Goal: Task Accomplishment & Management: Use online tool/utility

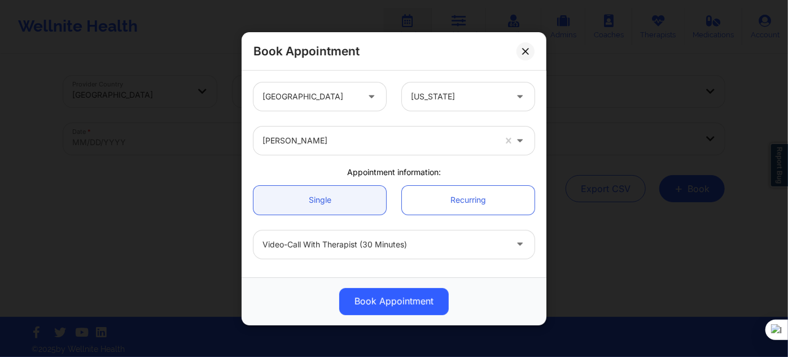
click at [332, 140] on div at bounding box center [378, 141] width 232 height 14
type input "virginia g"
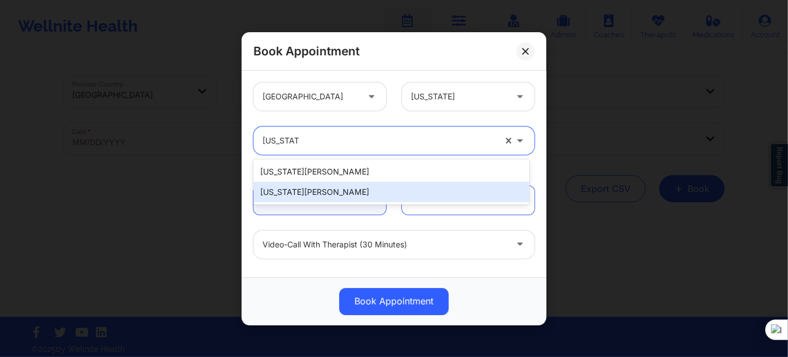
click at [318, 190] on div "Virginia Gibala" at bounding box center [391, 192] width 276 height 20
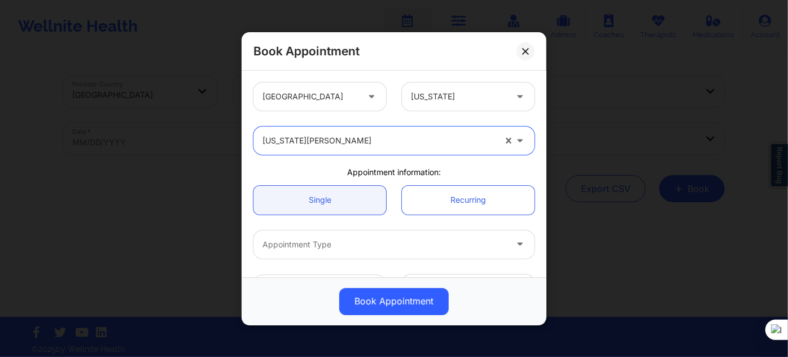
scroll to position [102, 0]
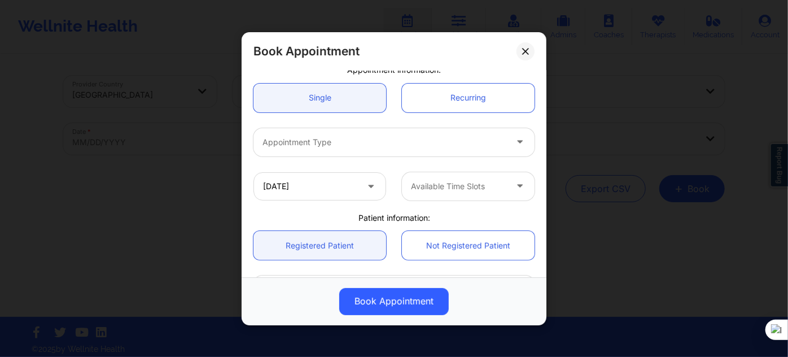
click at [325, 139] on div at bounding box center [384, 142] width 244 height 14
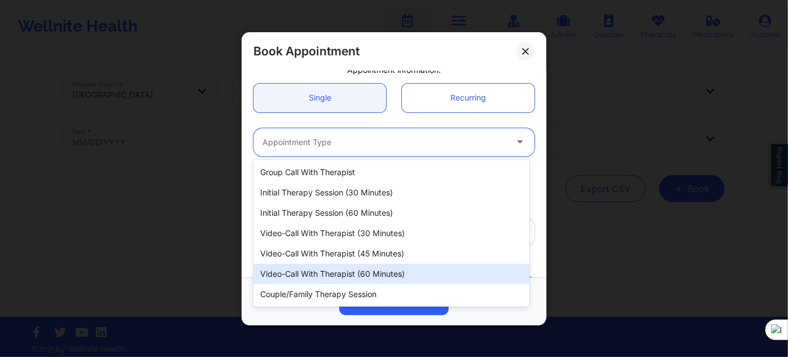
click at [368, 275] on div "Video-Call with Therapist (60 minutes)" at bounding box center [391, 273] width 276 height 20
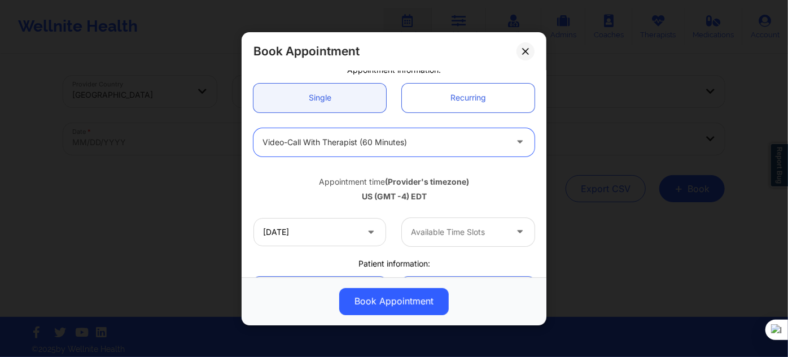
scroll to position [153, 0]
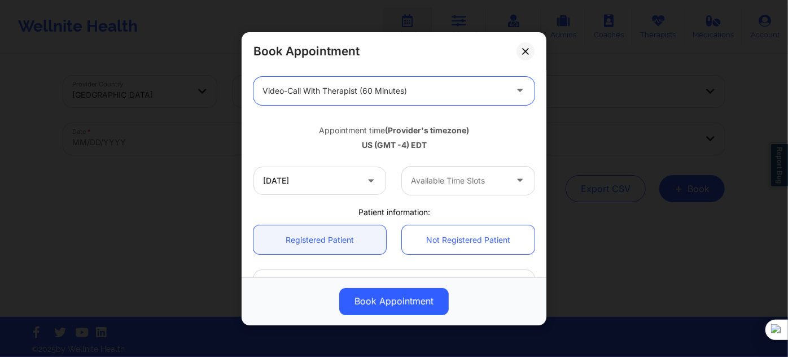
click at [424, 93] on div at bounding box center [384, 91] width 244 height 14
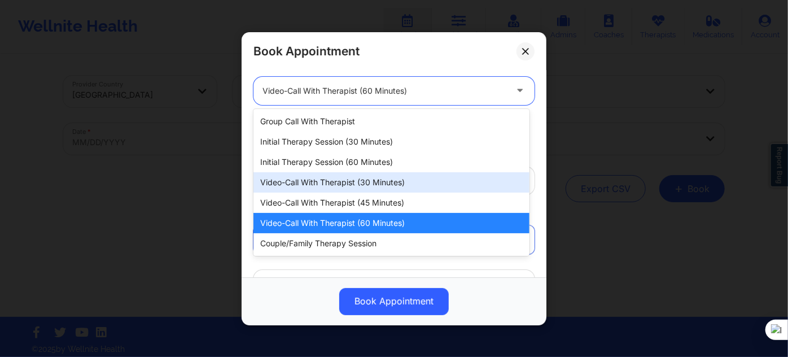
click at [397, 182] on div "Video-Call with Therapist (30 minutes)" at bounding box center [391, 182] width 276 height 20
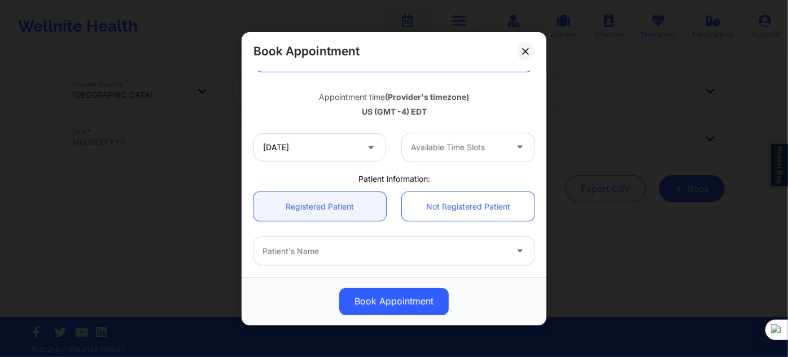
scroll to position [205, 0]
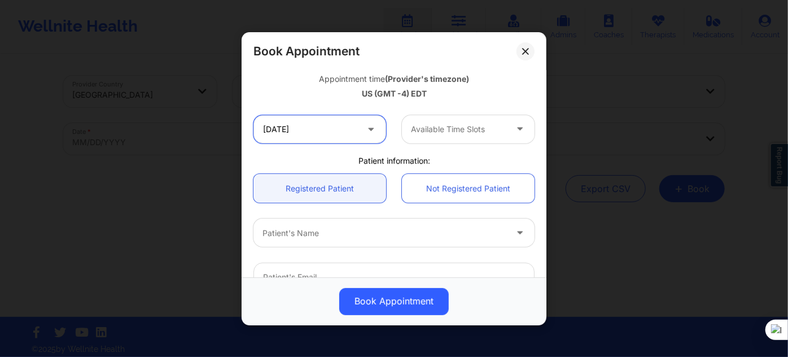
click at [337, 130] on input "10/27/2025" at bounding box center [319, 129] width 133 height 28
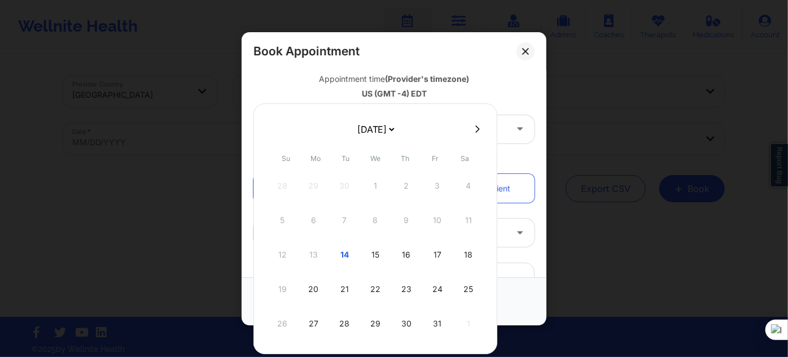
click at [396, 123] on select "October 2025 November 2025 December 2025 January 2026 February 2026 March 2026 …" at bounding box center [375, 129] width 41 height 23
select select "2025-10"
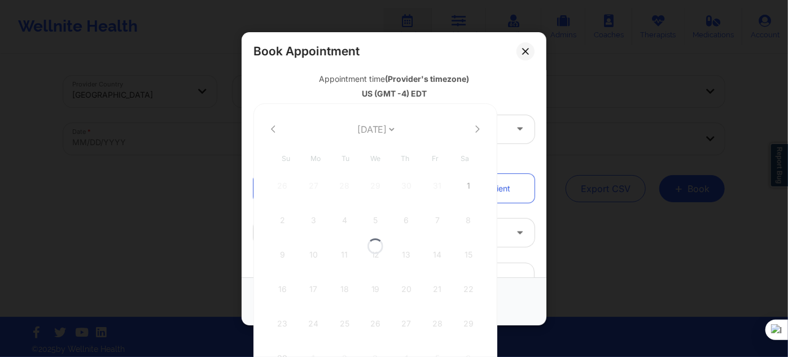
select select "2025-10"
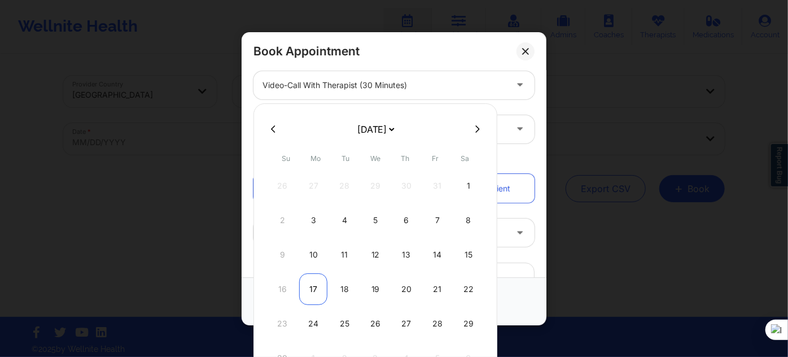
click at [313, 284] on div "17" at bounding box center [313, 289] width 28 height 32
type input "11/17/2025"
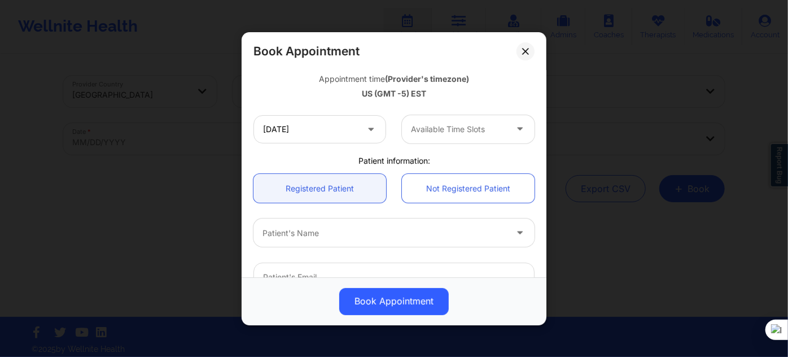
click at [438, 130] on div at bounding box center [458, 129] width 95 height 14
click at [446, 128] on div at bounding box center [458, 129] width 95 height 14
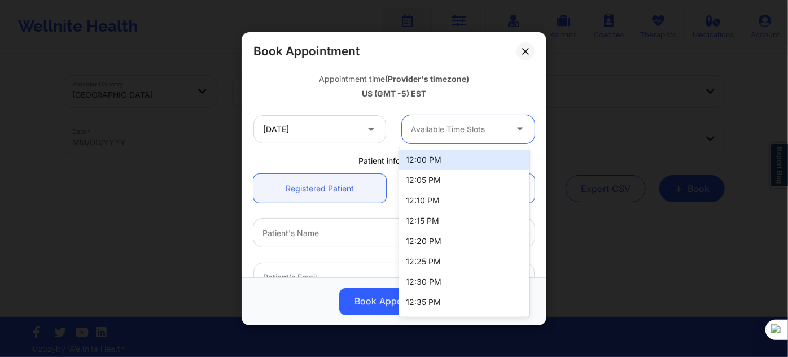
click at [439, 159] on div "12:00 PM" at bounding box center [464, 159] width 130 height 20
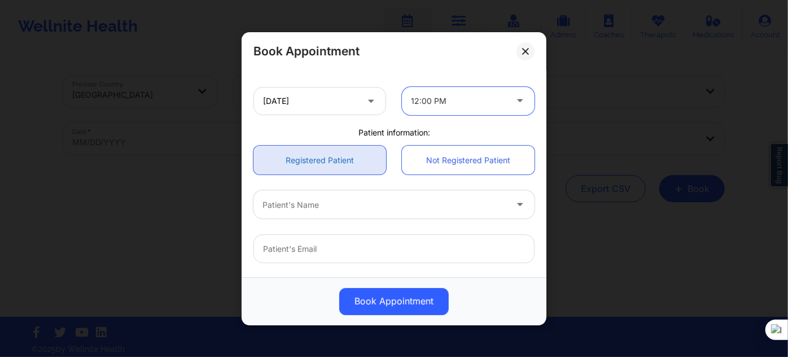
scroll to position [256, 0]
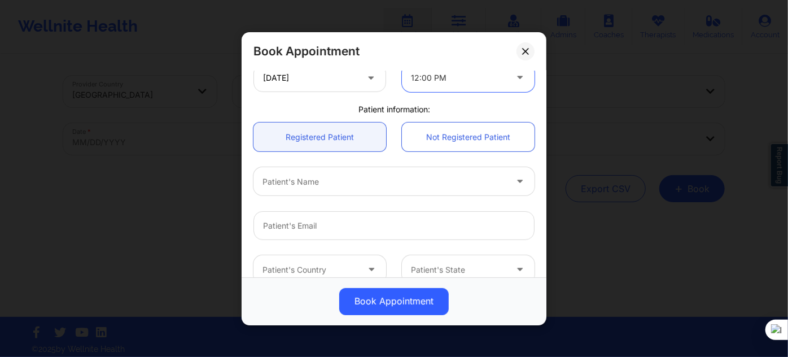
click at [317, 178] on div at bounding box center [384, 181] width 244 height 14
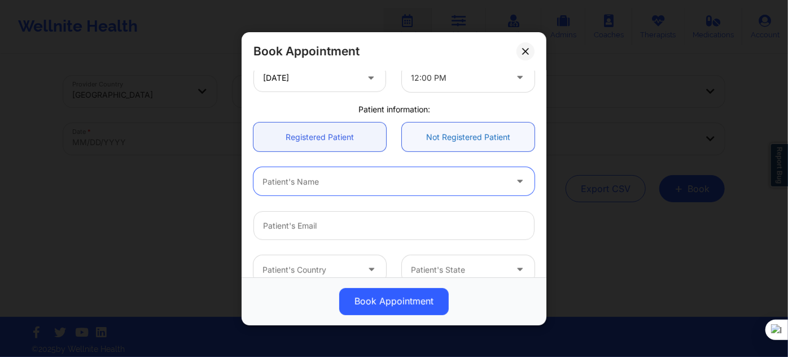
paste input "ZOE E ESTEVEZ"
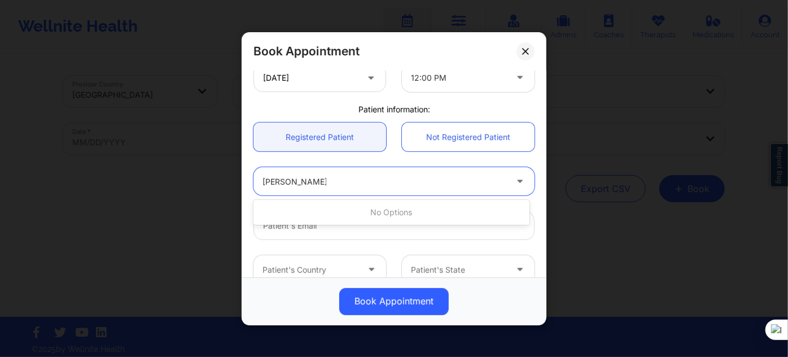
click at [286, 182] on input "ZOE E ESTEVEZ" at bounding box center [294, 180] width 64 height 11
type input "ZOE ESTEVEZ"
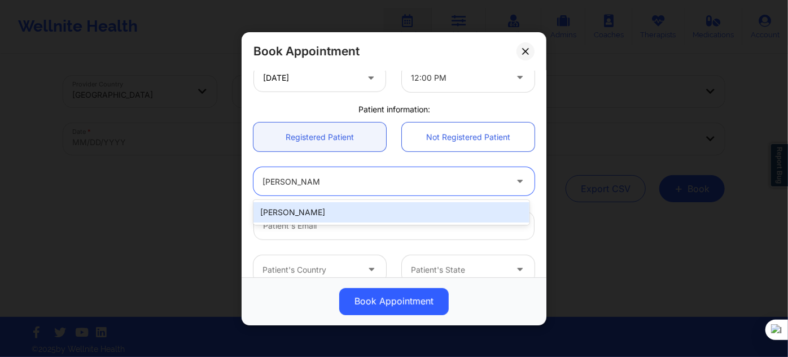
click at [310, 216] on div "Zoe Estevez" at bounding box center [391, 212] width 276 height 20
type input "zestevez5@icloud.com"
type input "+19542581744"
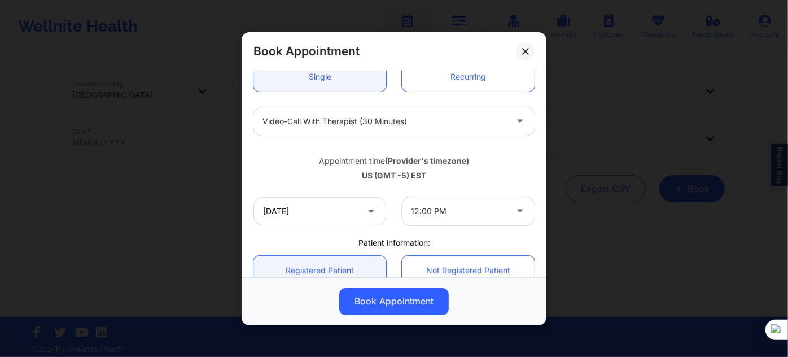
scroll to position [102, 0]
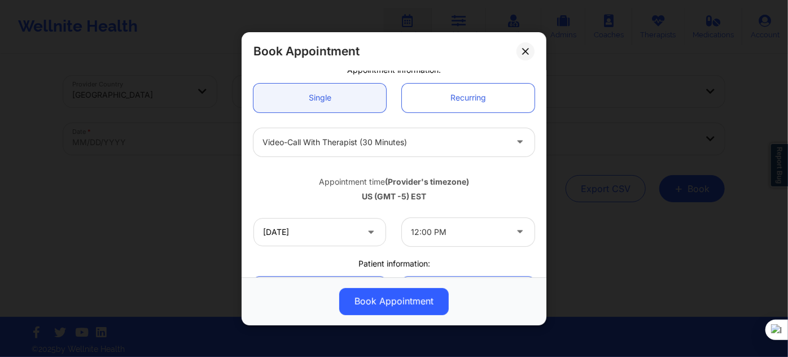
click at [366, 153] on div "Video-Call with Therapist (30 minutes)" at bounding box center [384, 141] width 244 height 28
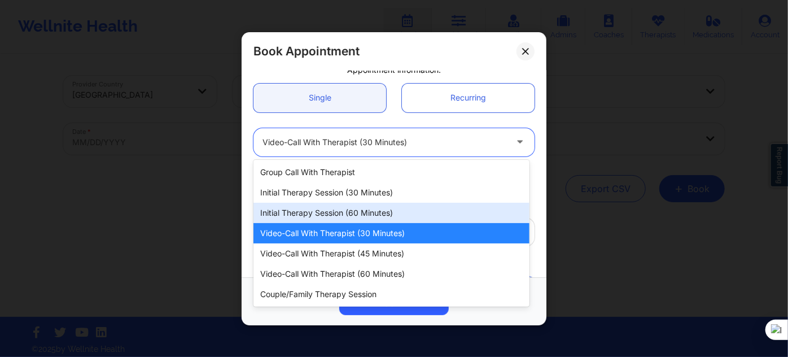
click at [375, 212] on div "Initial Therapy Session (60 minutes)" at bounding box center [391, 213] width 276 height 20
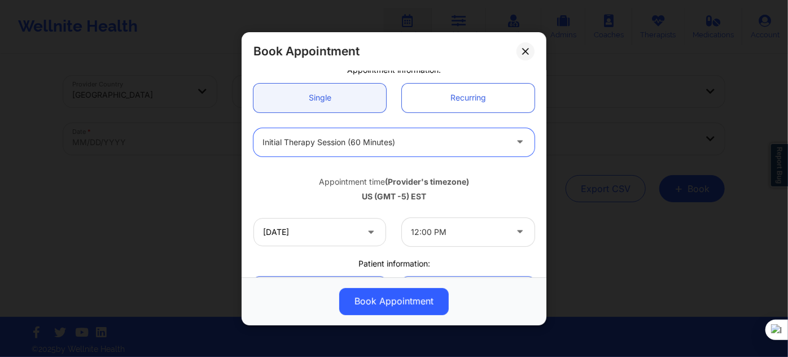
click at [446, 227] on div at bounding box center [458, 232] width 95 height 14
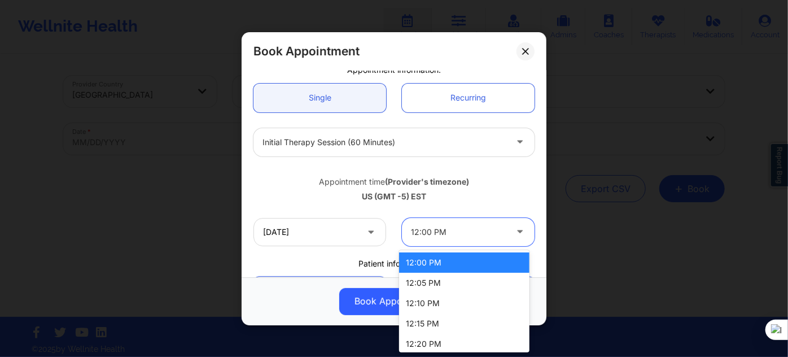
click at [447, 266] on div "12:00 PM" at bounding box center [464, 262] width 130 height 20
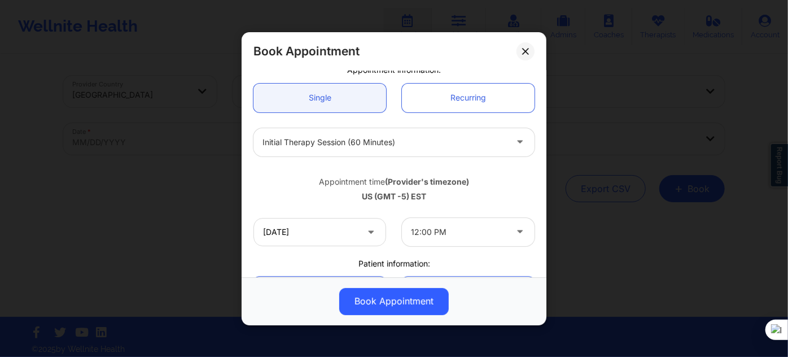
click at [333, 199] on div "US (GMT -5) EST" at bounding box center [393, 196] width 281 height 11
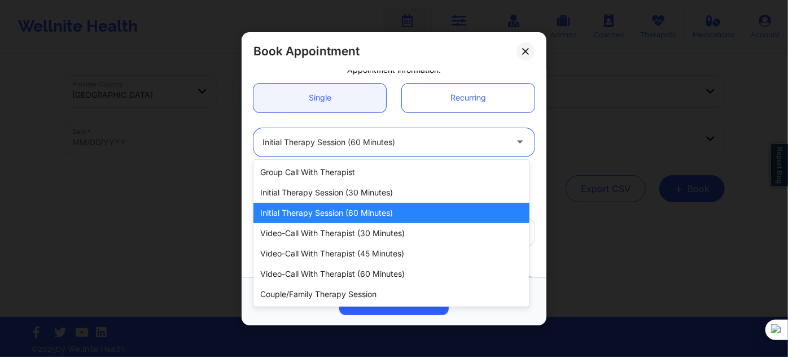
click at [398, 150] on div "Initial Therapy Session (60 minutes)" at bounding box center [384, 141] width 244 height 28
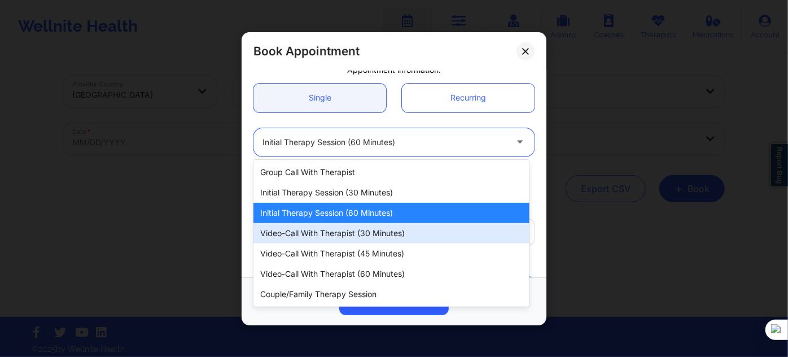
click at [357, 232] on div "Video-Call with Therapist (30 minutes)" at bounding box center [391, 233] width 276 height 20
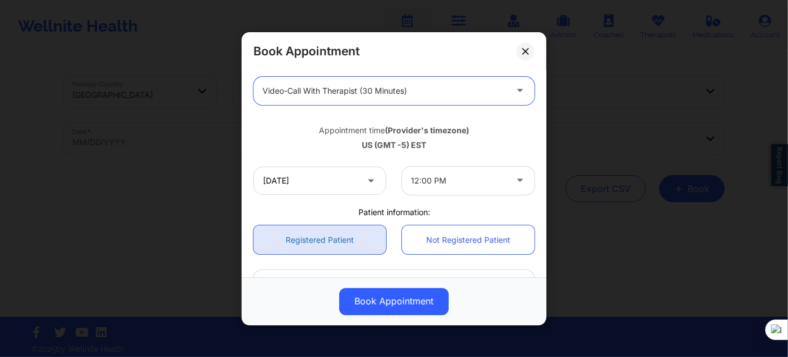
scroll to position [205, 0]
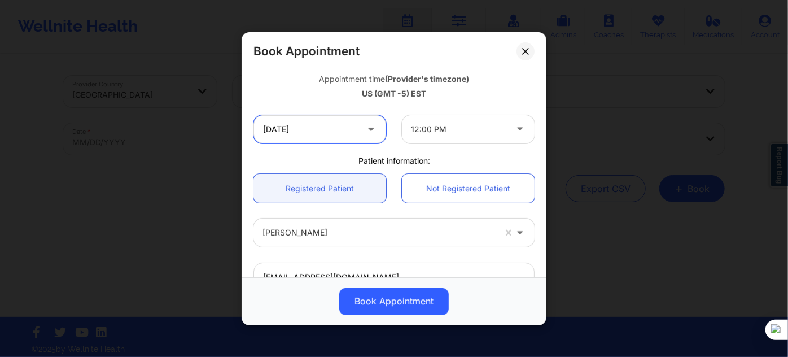
click at [353, 135] on input "11/17/2025" at bounding box center [319, 129] width 133 height 28
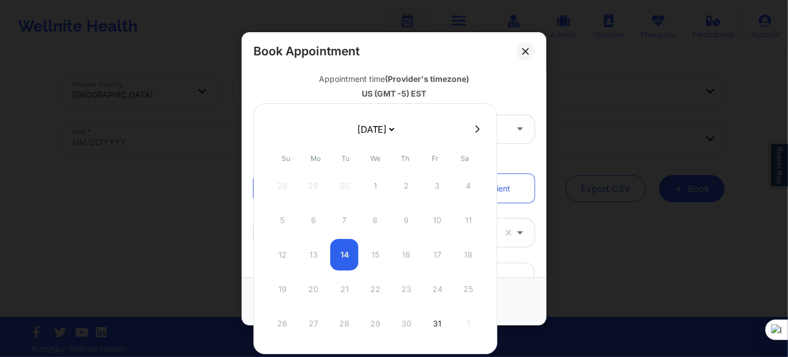
click at [389, 132] on select "October 2025 November 2025 December 2025 January 2026 February 2026 March 2026 …" at bounding box center [375, 129] width 41 height 23
select select "2025-10"
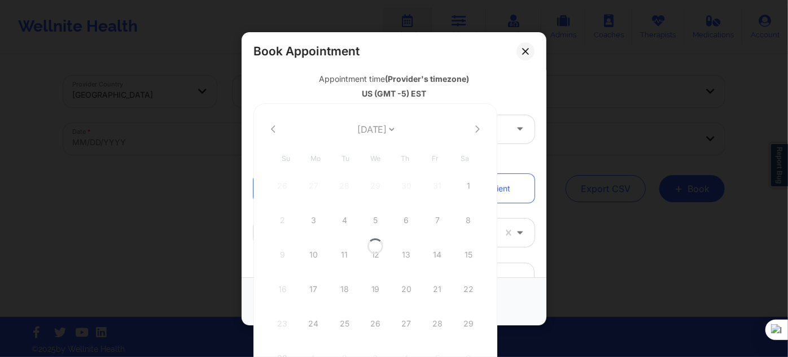
select select "2025-10"
click at [319, 294] on div "17" at bounding box center [313, 289] width 28 height 32
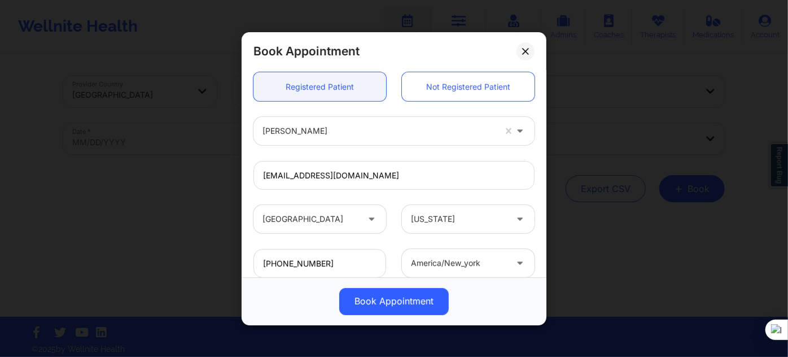
scroll to position [307, 0]
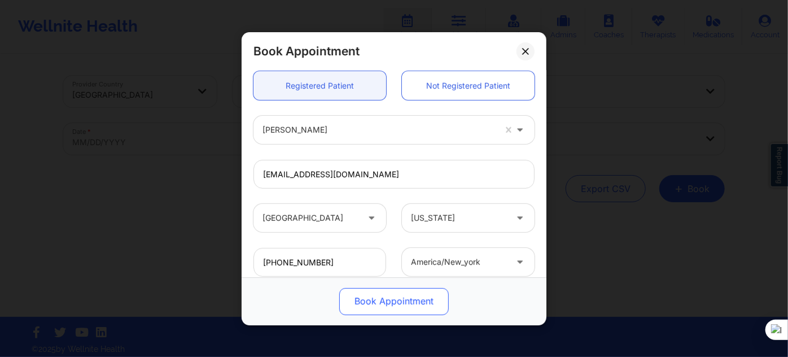
click at [369, 300] on button "Book Appointment" at bounding box center [393, 300] width 109 height 27
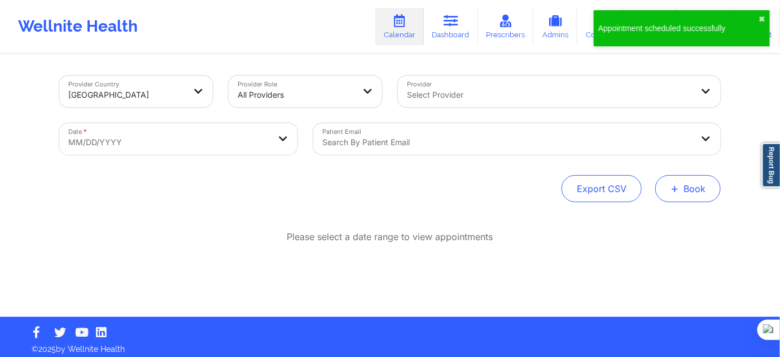
click at [684, 187] on button "+ Book" at bounding box center [687, 188] width 65 height 27
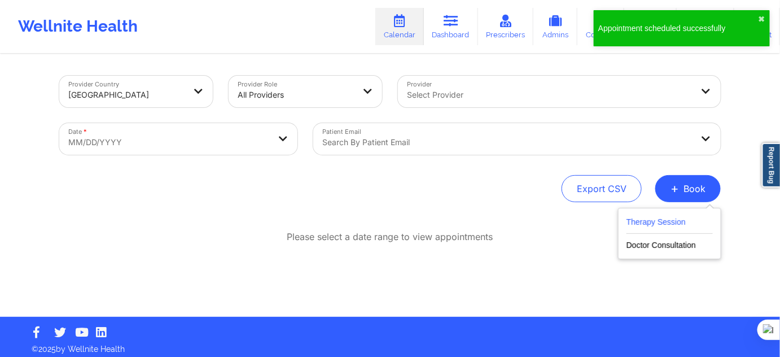
click at [648, 224] on button "Therapy Session" at bounding box center [669, 224] width 86 height 19
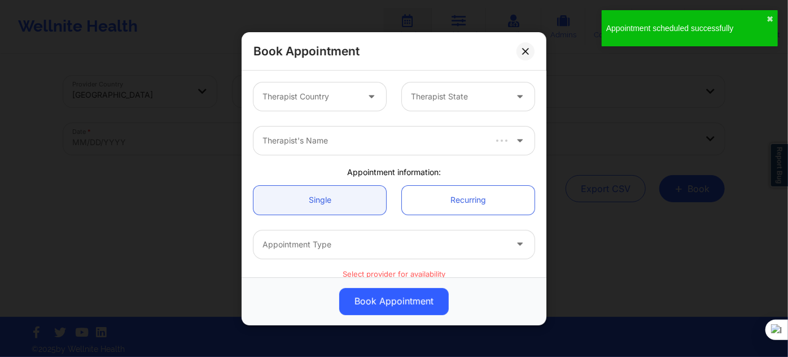
click at [318, 98] on div at bounding box center [309, 97] width 95 height 14
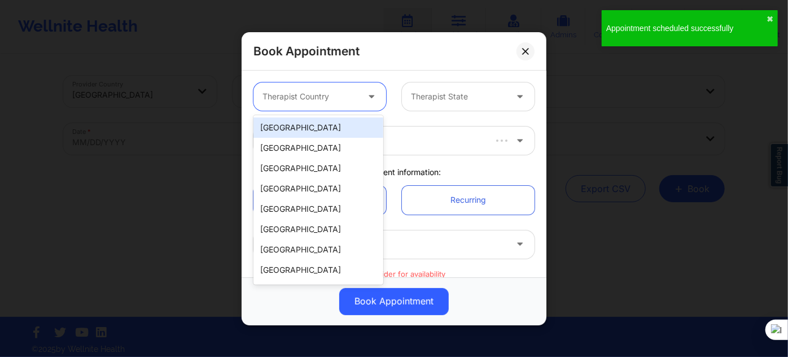
click at [317, 123] on div "[GEOGRAPHIC_DATA]" at bounding box center [318, 127] width 130 height 20
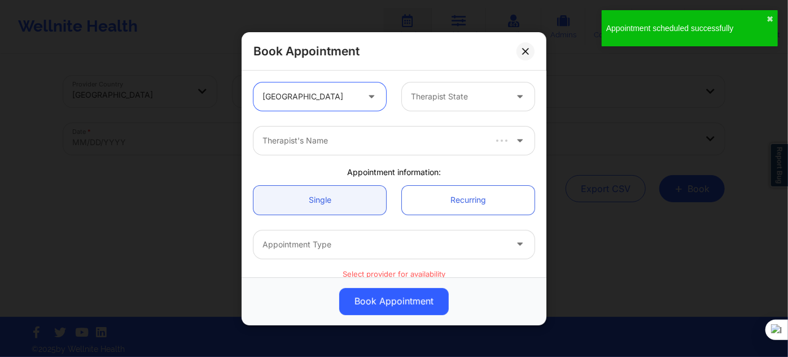
click at [424, 106] on div "Therapist State" at bounding box center [454, 96] width 105 height 28
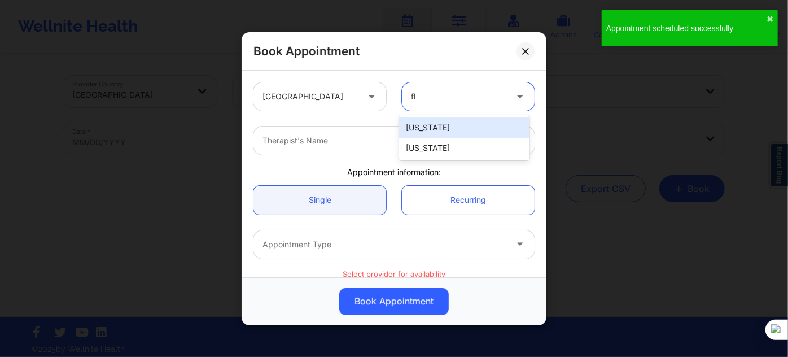
type input "flo"
click at [423, 122] on div "[US_STATE]" at bounding box center [464, 127] width 130 height 20
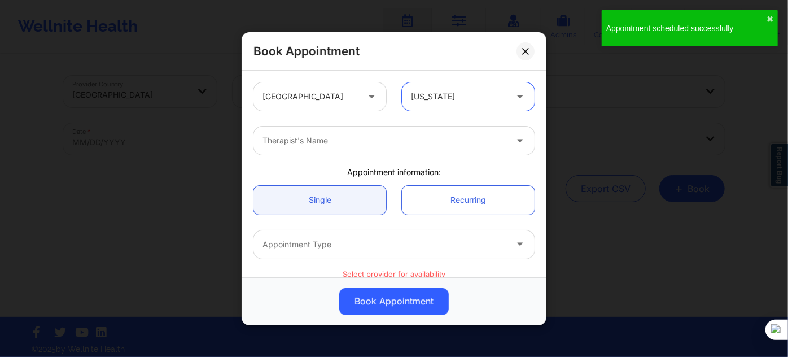
click at [413, 149] on div "Therapist's Name" at bounding box center [380, 140] width 254 height 28
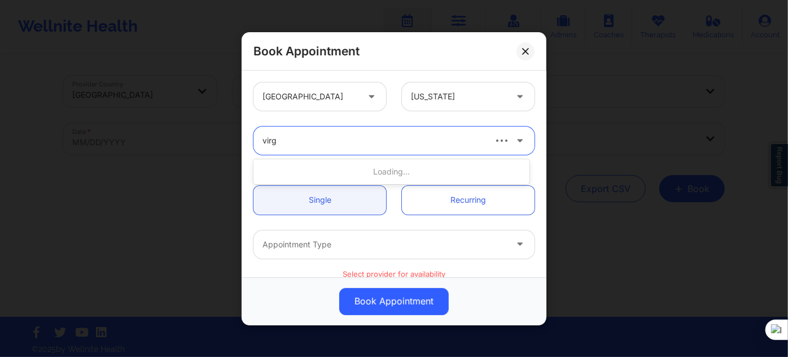
type input "virgi"
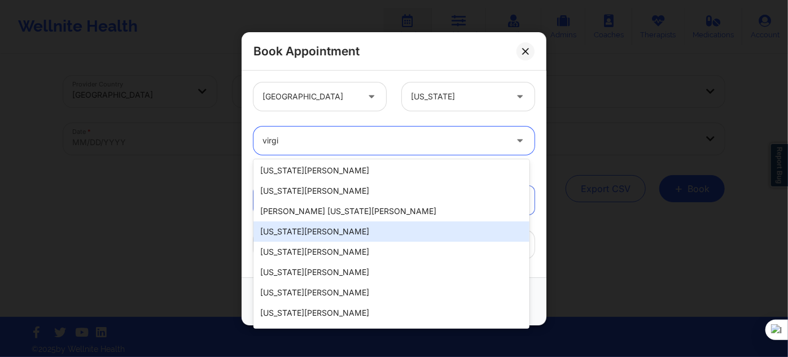
scroll to position [181, 0]
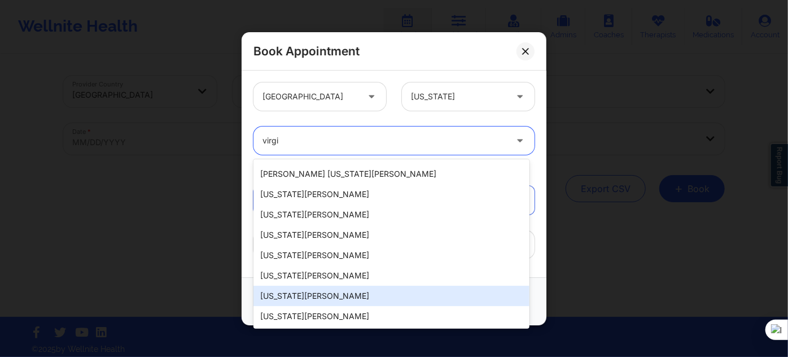
click at [318, 296] on div "Virginia Gibala" at bounding box center [391, 295] width 276 height 20
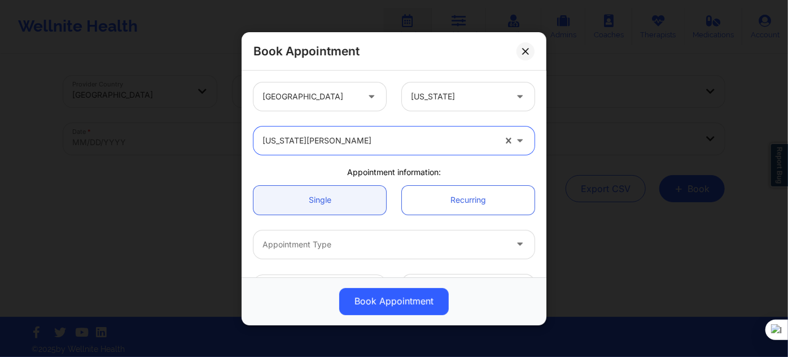
scroll to position [51, 0]
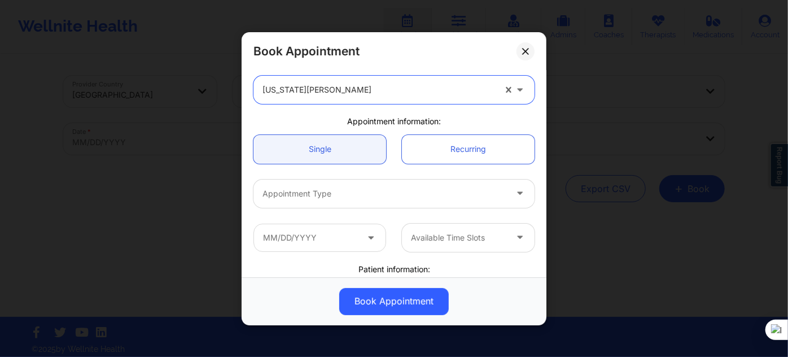
click at [314, 203] on div "Appointment Type" at bounding box center [380, 193] width 254 height 28
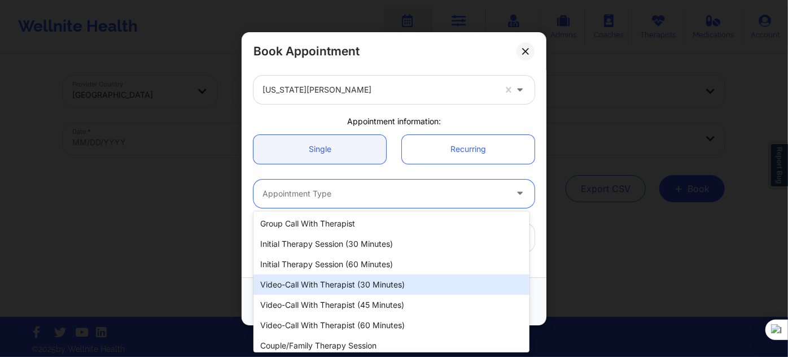
click at [346, 281] on div "Video-Call with Therapist (30 minutes)" at bounding box center [391, 284] width 276 height 20
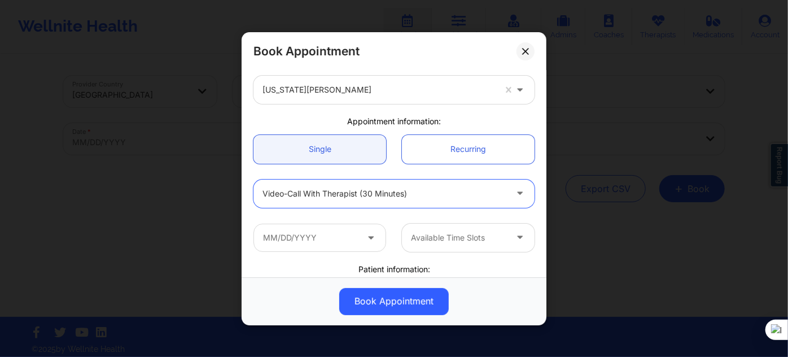
scroll to position [153, 0]
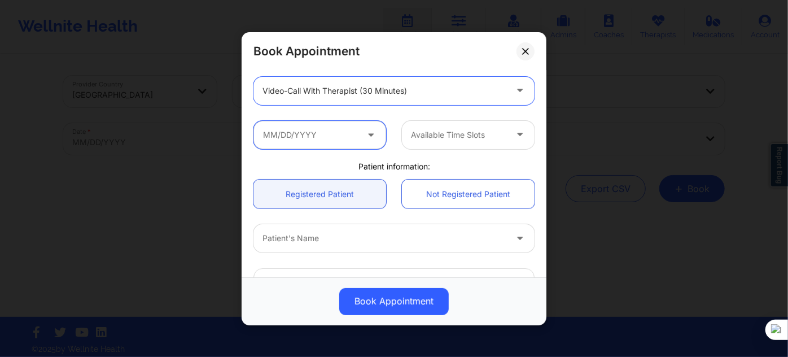
click at [330, 134] on input "text" at bounding box center [319, 134] width 133 height 28
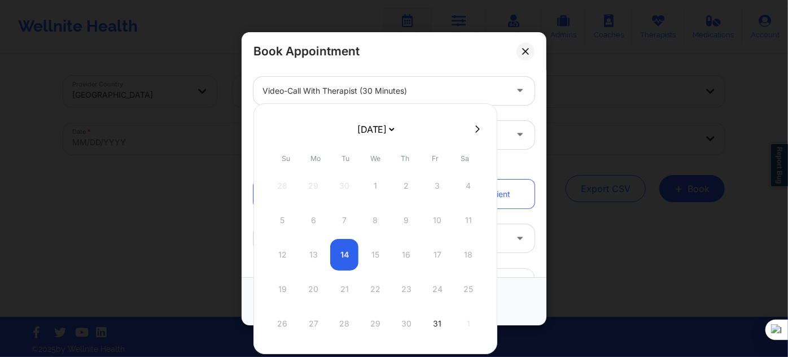
click at [394, 125] on select "October 2025 November 2025 December 2025 January 2026 February 2026 March 2026 …" at bounding box center [375, 129] width 41 height 23
select select "2025-10"
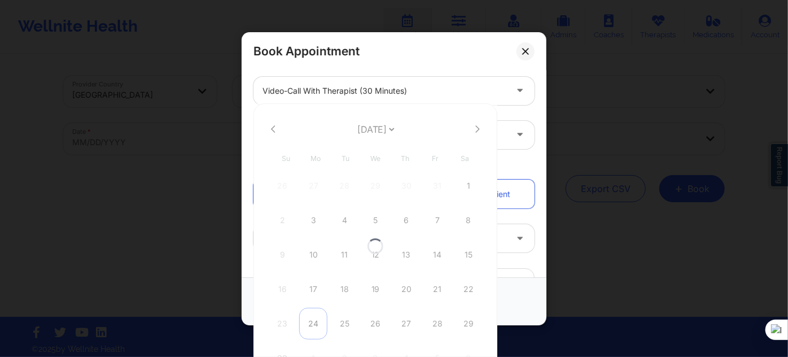
select select "2025-10"
click at [309, 318] on div "24" at bounding box center [313, 323] width 28 height 32
type input "11/24/2025"
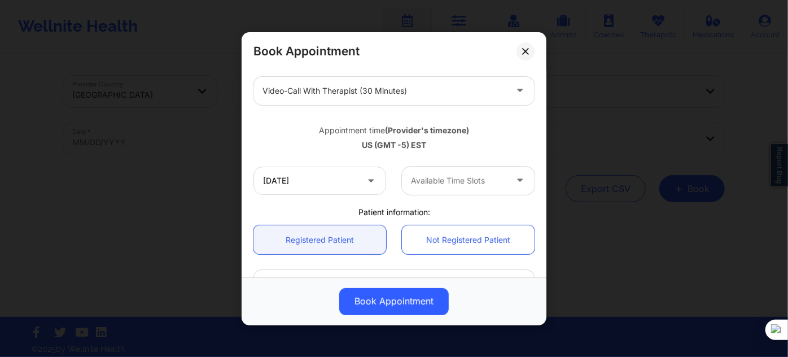
click at [438, 174] on div at bounding box center [458, 181] width 95 height 14
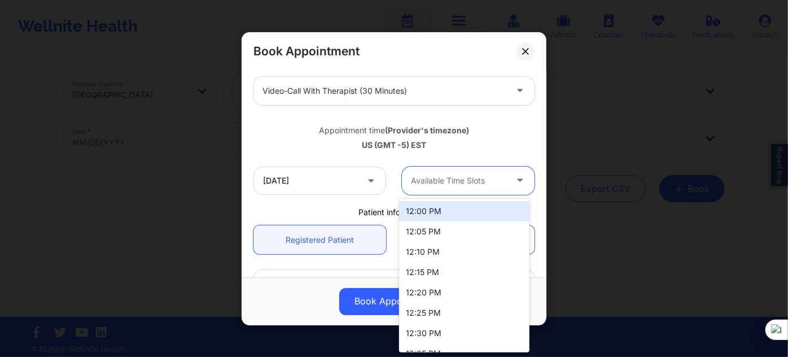
click at [434, 214] on div "12:00 PM" at bounding box center [464, 211] width 130 height 20
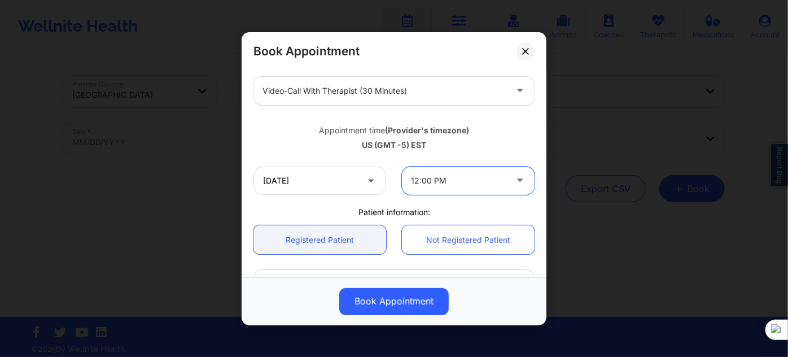
scroll to position [256, 0]
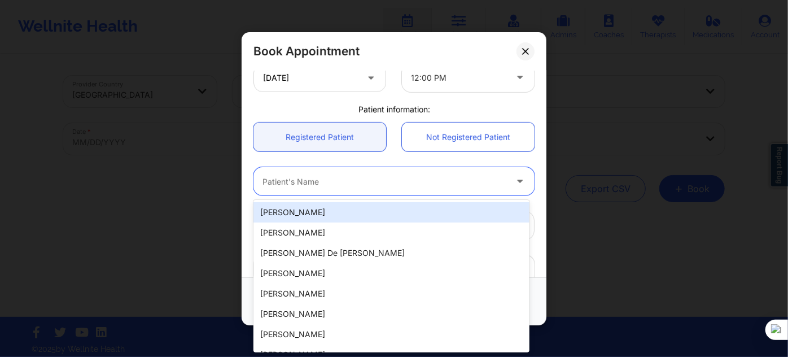
click at [313, 176] on div at bounding box center [384, 181] width 244 height 14
paste input "Zoe Estevez"
type input "Zoe Estevez"
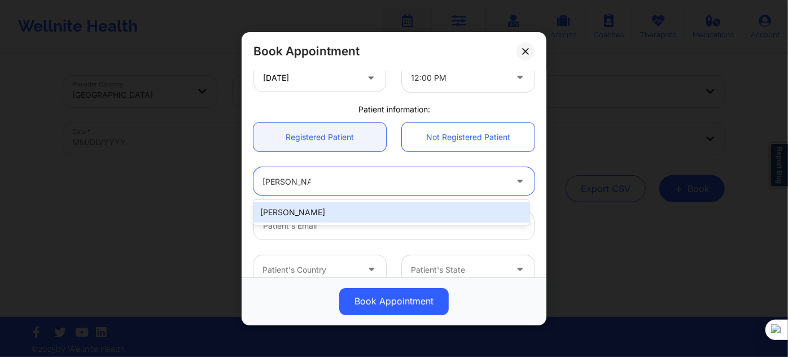
click at [326, 217] on div "Zoe Estevez" at bounding box center [391, 212] width 276 height 20
type input "zestevez5@icloud.com"
type input "+19542581744"
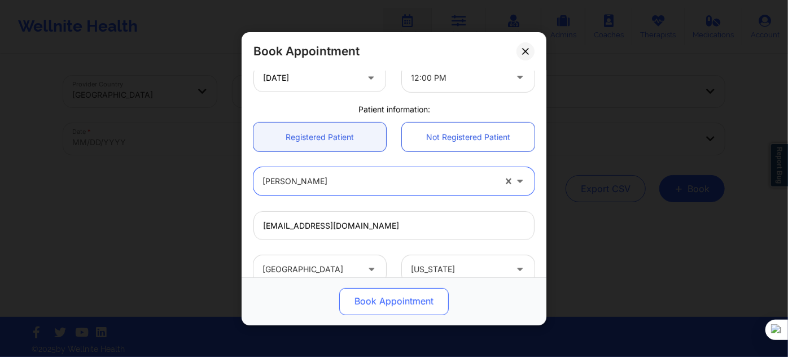
click at [361, 293] on button "Book Appointment" at bounding box center [393, 300] width 109 height 27
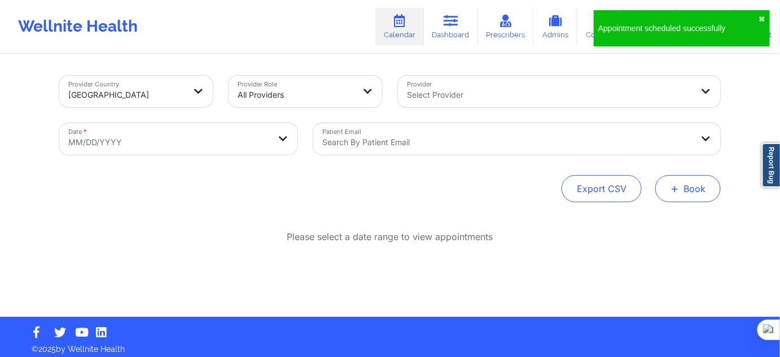
click at [672, 191] on span "+" at bounding box center [674, 188] width 8 height 6
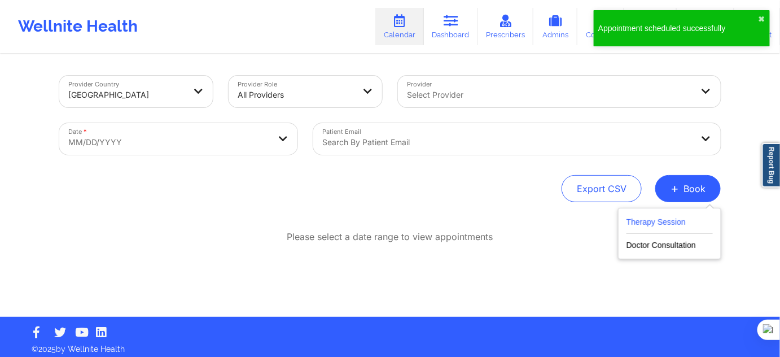
click at [659, 219] on button "Therapy Session" at bounding box center [669, 224] width 86 height 19
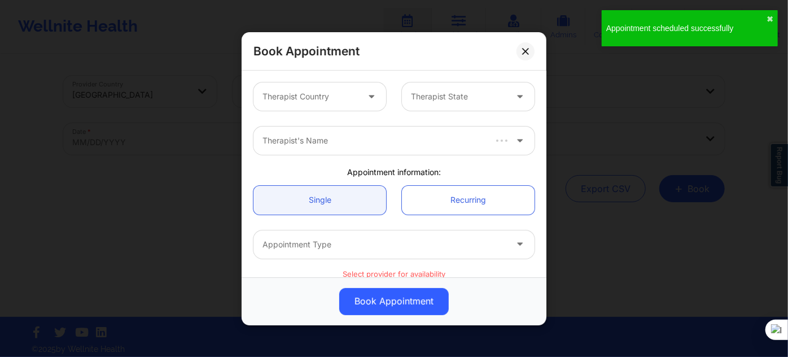
click at [329, 115] on div "Therapist Country Therapist State" at bounding box center [393, 96] width 297 height 44
click at [330, 100] on div at bounding box center [309, 97] width 95 height 14
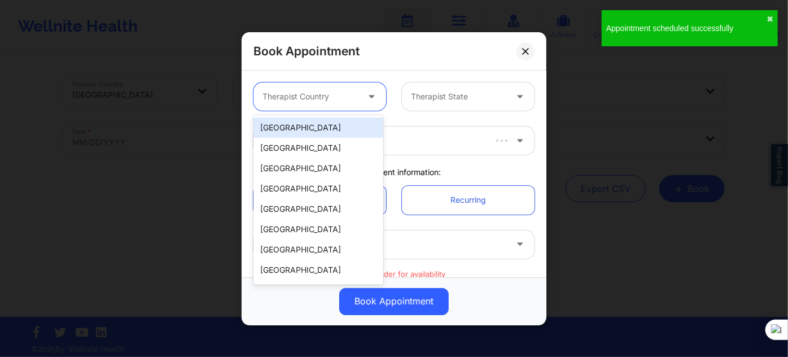
click at [325, 143] on div "Spain" at bounding box center [318, 148] width 130 height 20
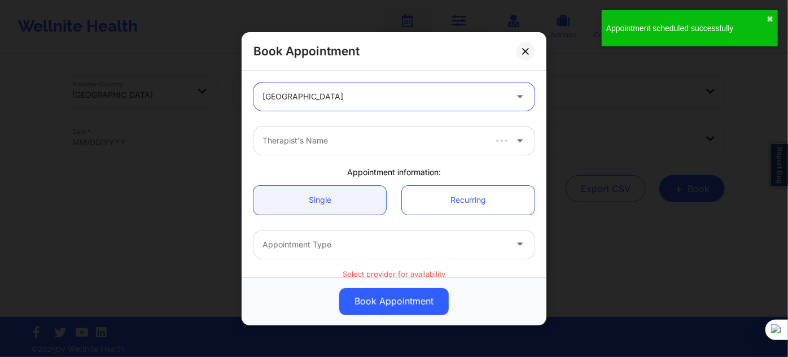
click at [353, 99] on div at bounding box center [384, 97] width 244 height 14
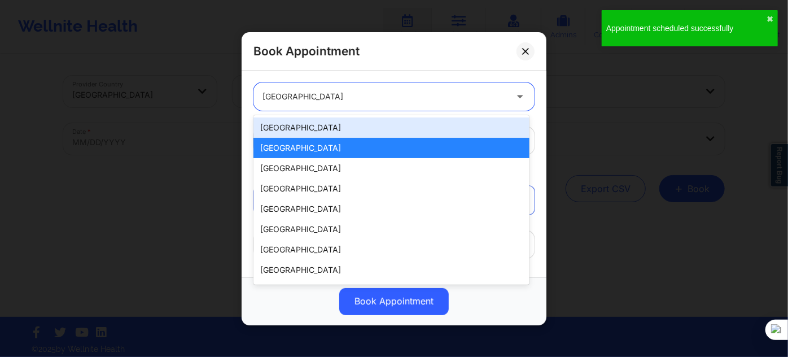
click at [330, 131] on div "[GEOGRAPHIC_DATA]" at bounding box center [391, 127] width 276 height 20
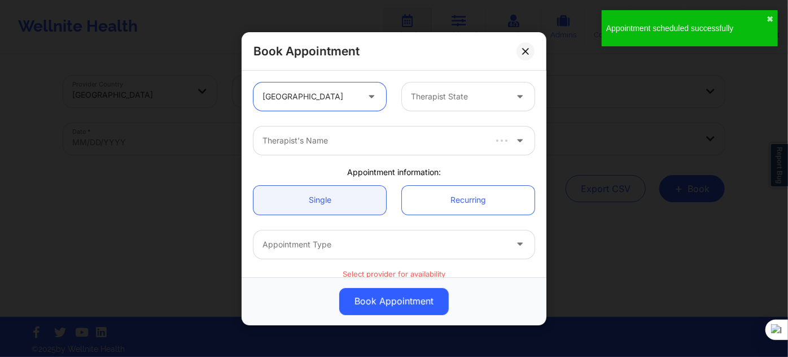
click at [436, 107] on div "Therapist State" at bounding box center [454, 96] width 105 height 28
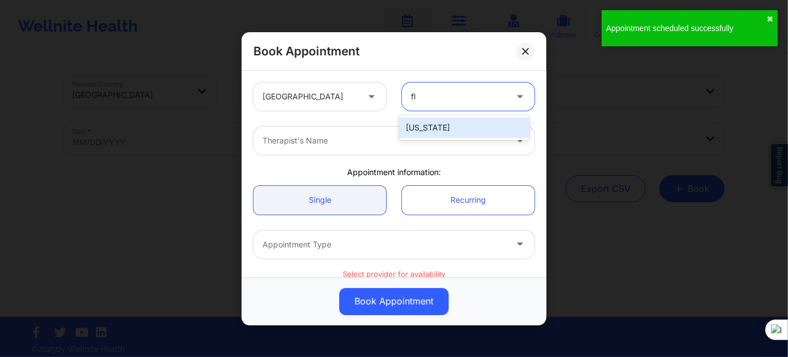
type input "flo"
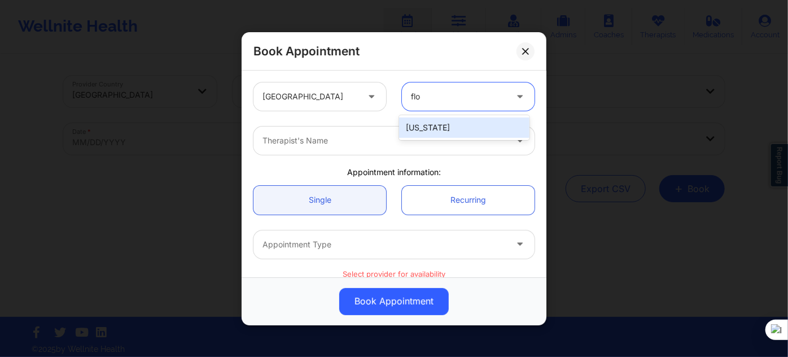
click at [425, 126] on div "[US_STATE]" at bounding box center [464, 127] width 130 height 20
click at [359, 143] on div at bounding box center [384, 141] width 244 height 14
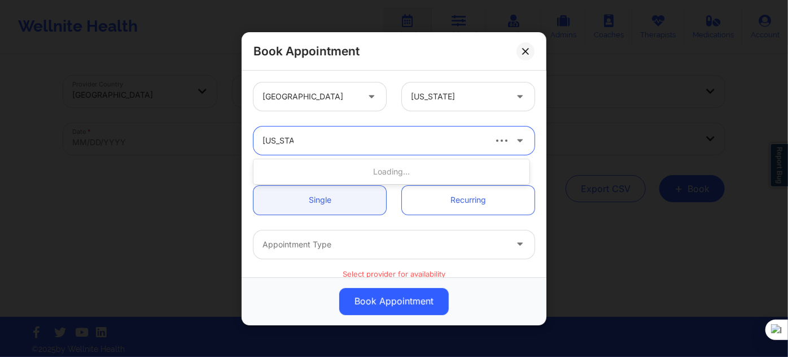
type input "virginia g"
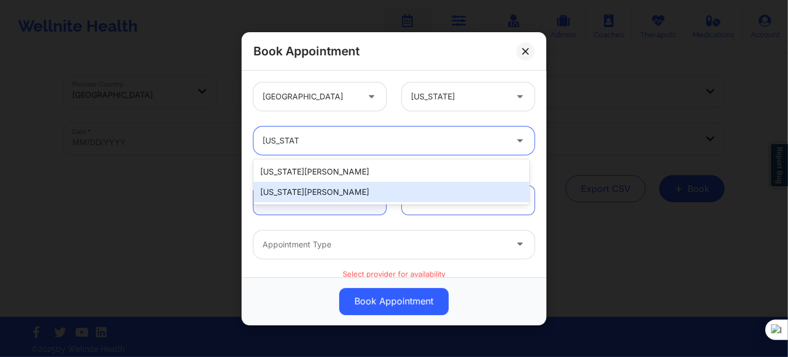
click at [318, 196] on div "Virginia Gibala" at bounding box center [391, 192] width 276 height 20
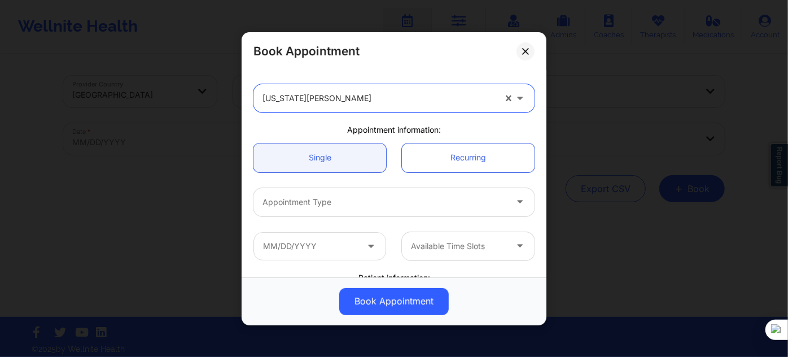
scroll to position [102, 0]
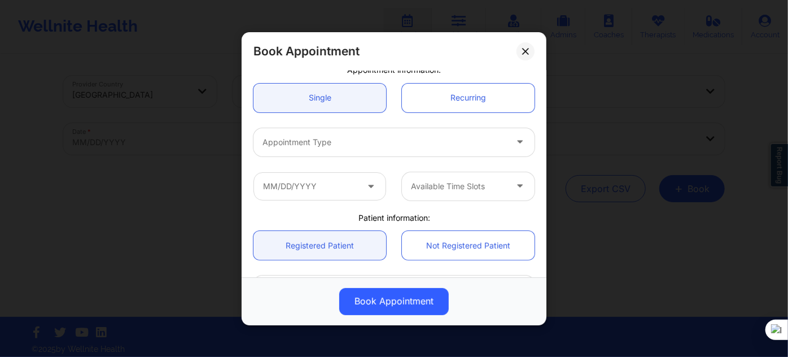
click at [337, 148] on div "Appointment Type" at bounding box center [380, 141] width 254 height 28
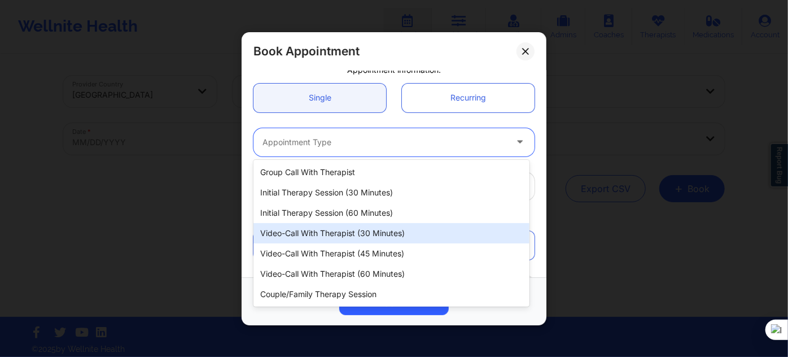
click at [357, 235] on div "Video-Call with Therapist (30 minutes)" at bounding box center [391, 233] width 276 height 20
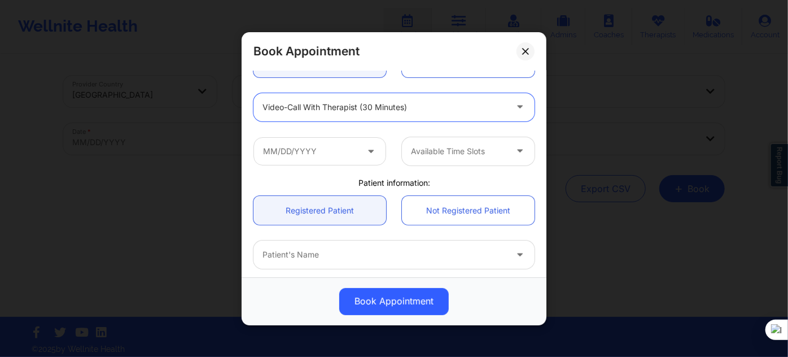
scroll to position [153, 0]
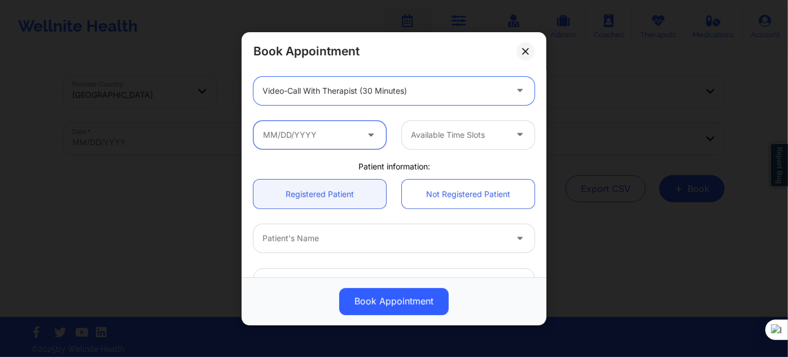
click at [326, 139] on input "text" at bounding box center [319, 134] width 133 height 28
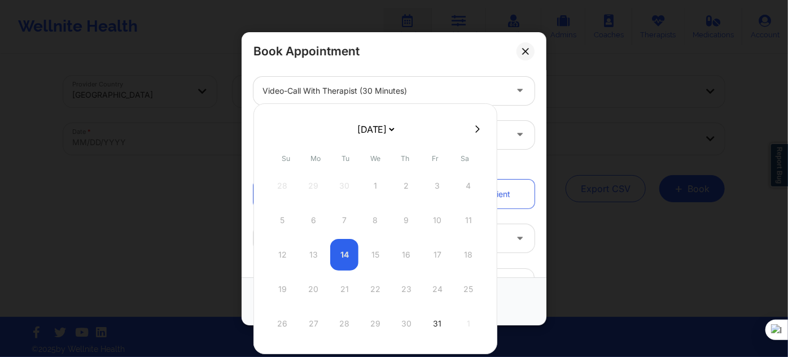
click at [388, 134] on select "October 2025 November 2025 December 2025 January 2026 February 2026 March 2026 …" at bounding box center [375, 129] width 41 height 23
select select "2025-10"
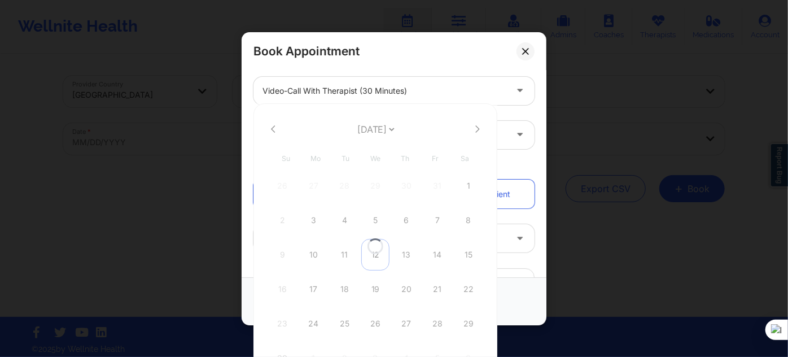
select select "2025-10"
click at [306, 322] on div "24" at bounding box center [313, 323] width 28 height 32
type input "11/24/2025"
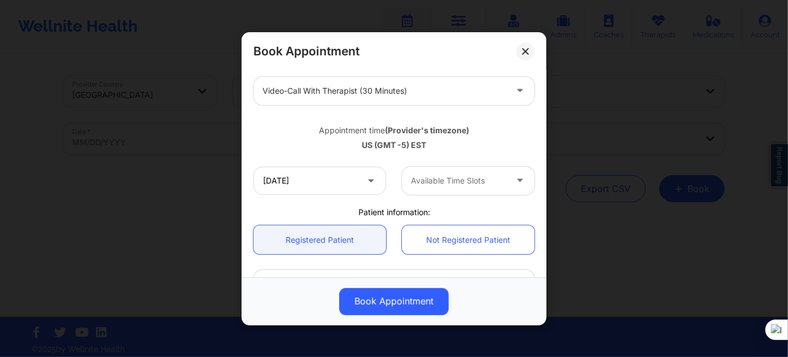
click at [407, 177] on div "Available Time Slots" at bounding box center [454, 180] width 105 height 28
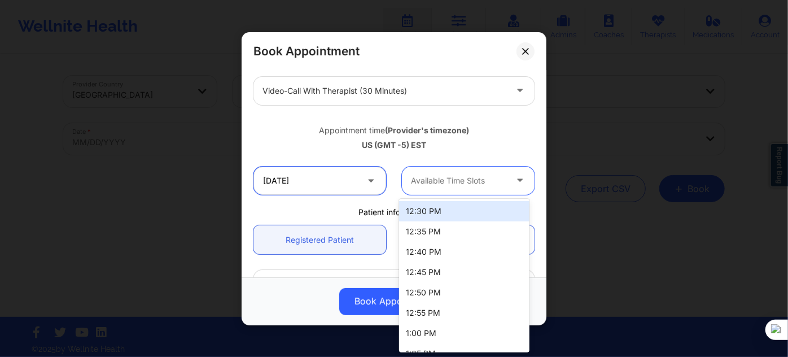
click at [329, 191] on input "11/24/2025" at bounding box center [319, 180] width 133 height 28
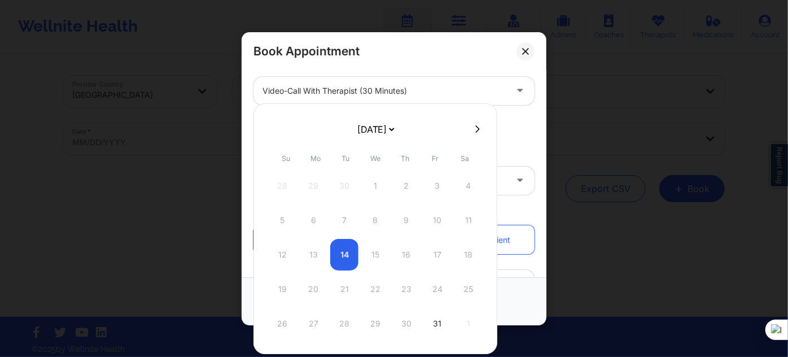
click at [377, 128] on select "October 2025 November 2025 December 2025 January 2026 February 2026 March 2026 …" at bounding box center [375, 129] width 41 height 23
select select "2025-10"
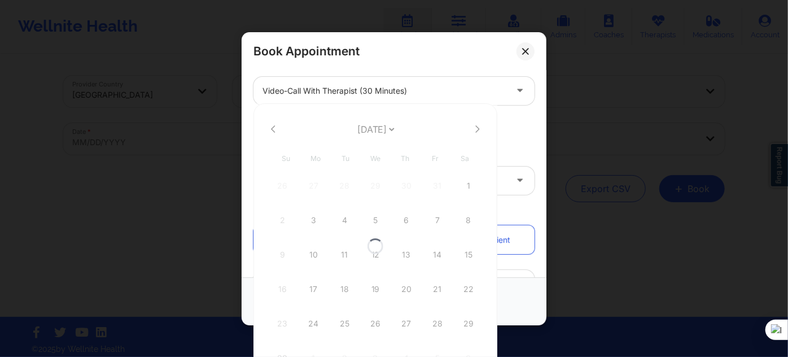
select select "2025-10"
click at [376, 128] on select "October 2025 November 2025 December 2025 January 2026 February 2026 March 2026 …" at bounding box center [375, 129] width 41 height 23
select select "2025-11"
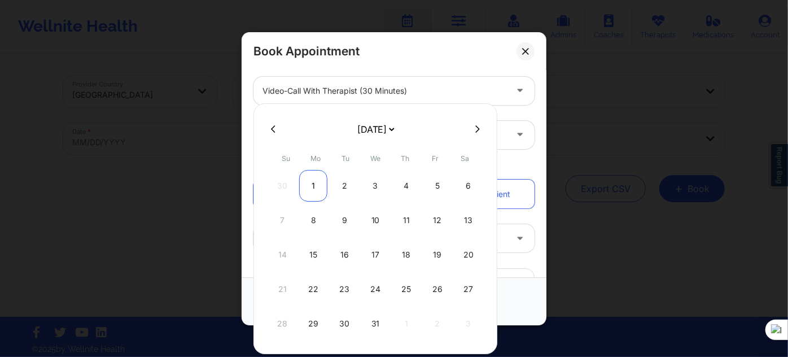
click at [310, 189] on div "1" at bounding box center [313, 186] width 28 height 32
type input "12/01/2025"
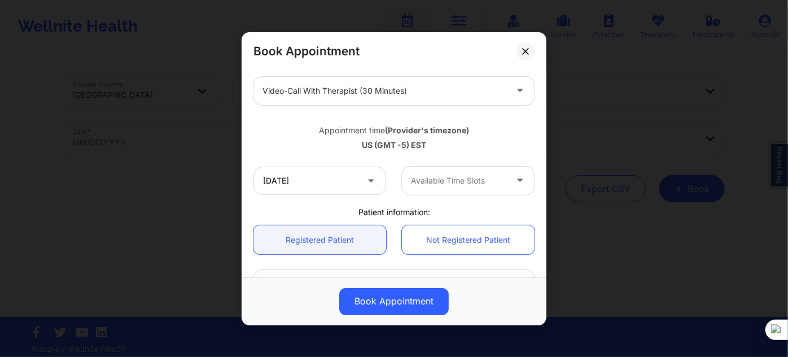
click at [415, 185] on div at bounding box center [458, 181] width 95 height 14
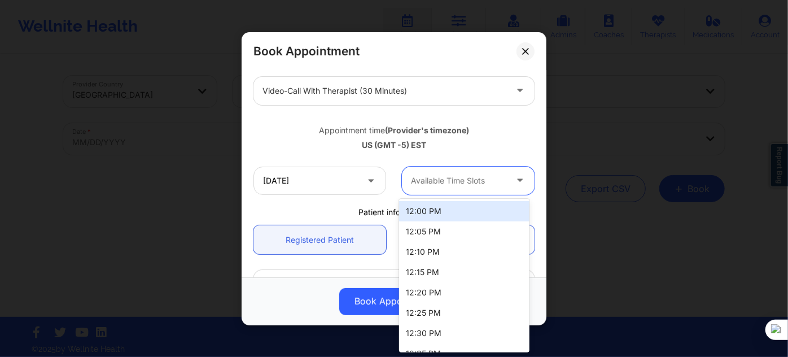
click at [416, 209] on div "12:00 PM" at bounding box center [464, 211] width 130 height 20
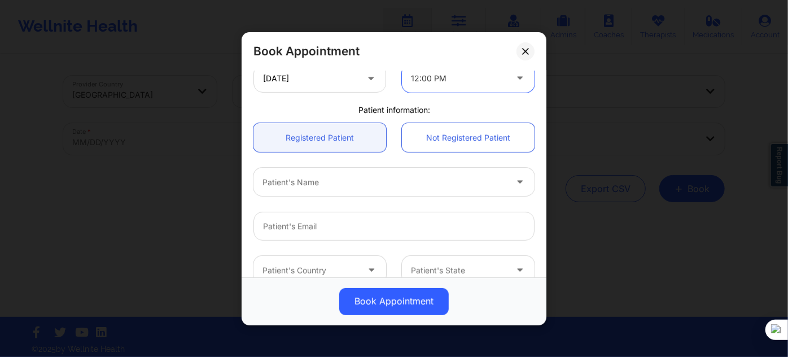
scroll to position [256, 0]
click at [327, 191] on div "Patient's Name" at bounding box center [380, 181] width 254 height 28
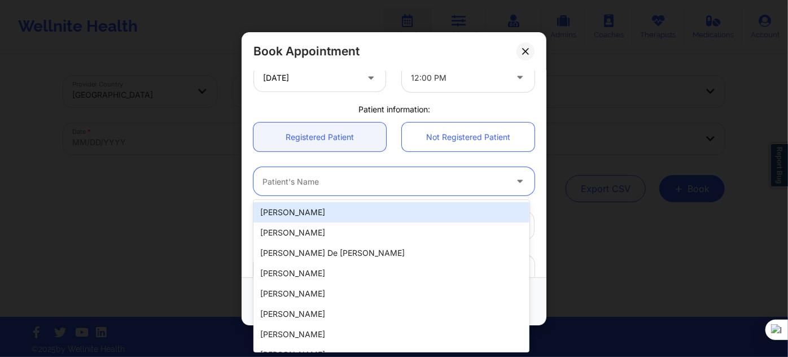
paste input "Zoe Estevez"
type input "Zoe Estevez"
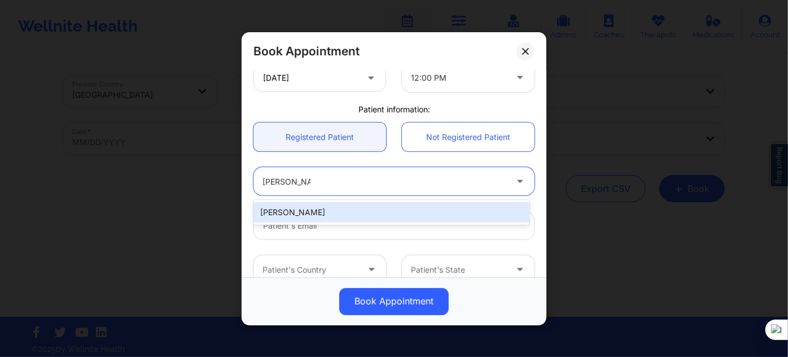
click at [359, 213] on div "Zoe Estevez" at bounding box center [391, 212] width 276 height 20
type input "zestevez5@icloud.com"
type input "+19542581744"
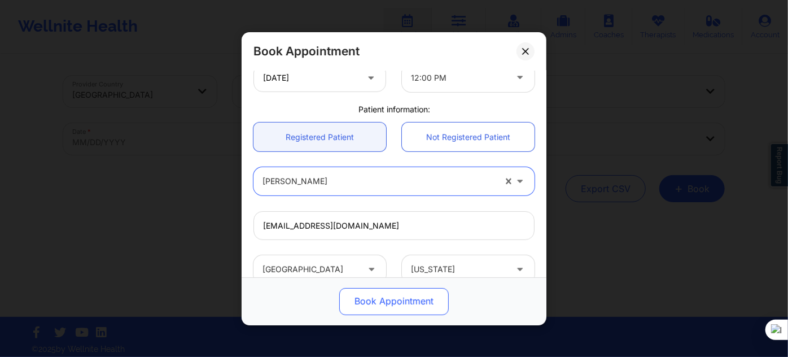
click at [377, 291] on button "Book Appointment" at bounding box center [393, 300] width 109 height 27
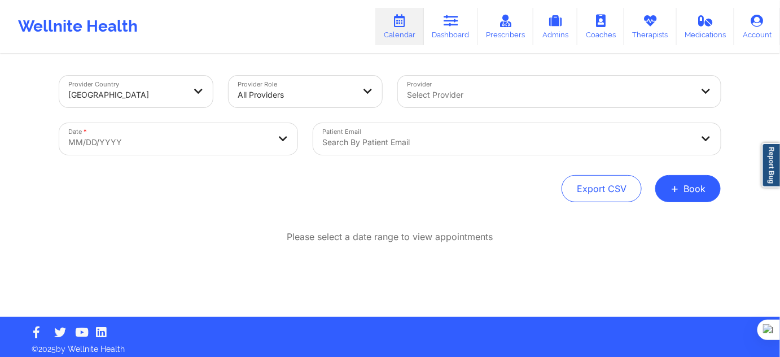
click at [686, 190] on button "+ Book" at bounding box center [687, 188] width 65 height 27
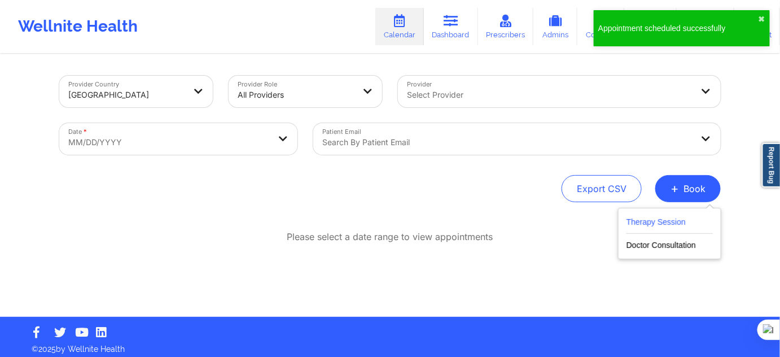
click at [672, 216] on button "Therapy Session" at bounding box center [669, 224] width 86 height 19
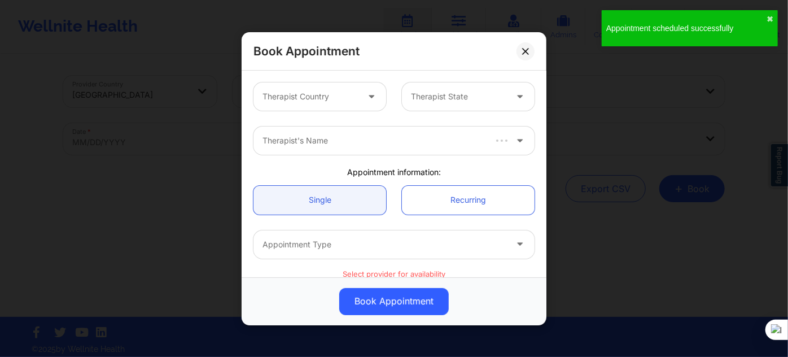
click at [322, 94] on div at bounding box center [309, 97] width 95 height 14
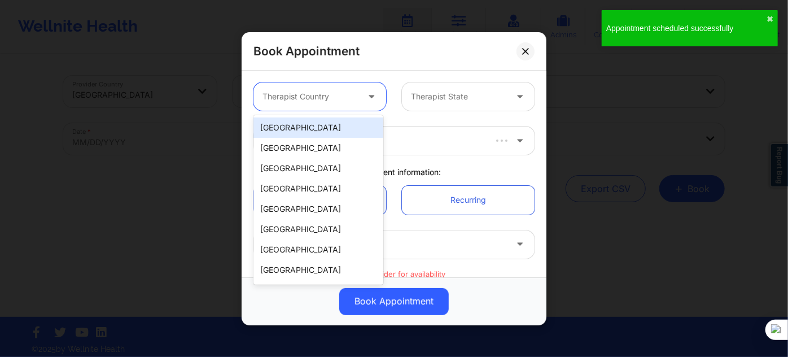
click at [319, 135] on div "[GEOGRAPHIC_DATA]" at bounding box center [318, 127] width 130 height 20
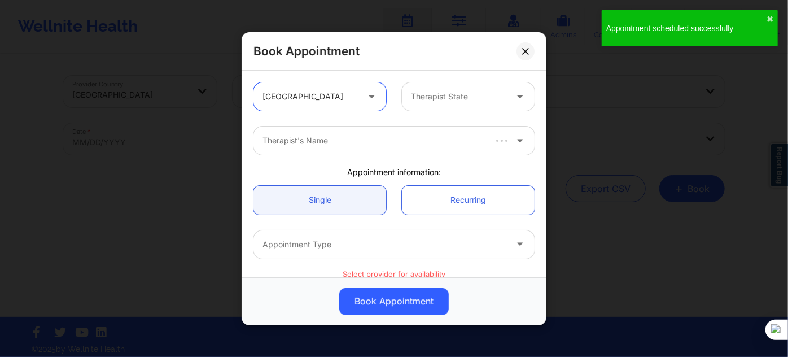
click at [447, 96] on div at bounding box center [458, 97] width 95 height 14
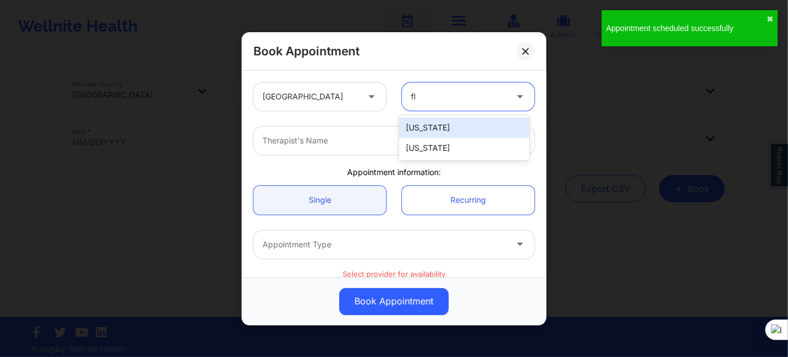
type input "flo"
click at [437, 124] on div "[US_STATE]" at bounding box center [464, 127] width 130 height 20
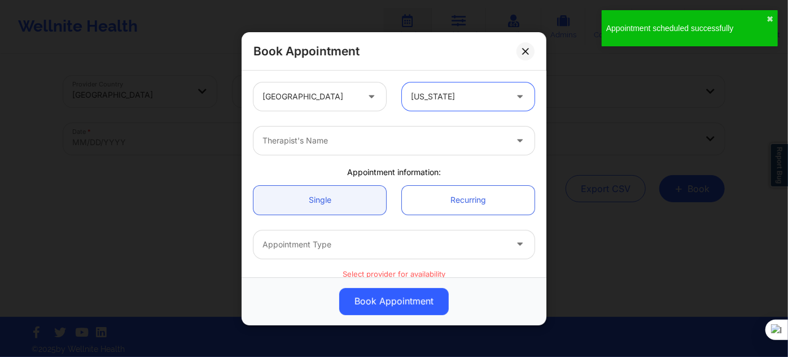
click at [397, 140] on div at bounding box center [384, 141] width 244 height 14
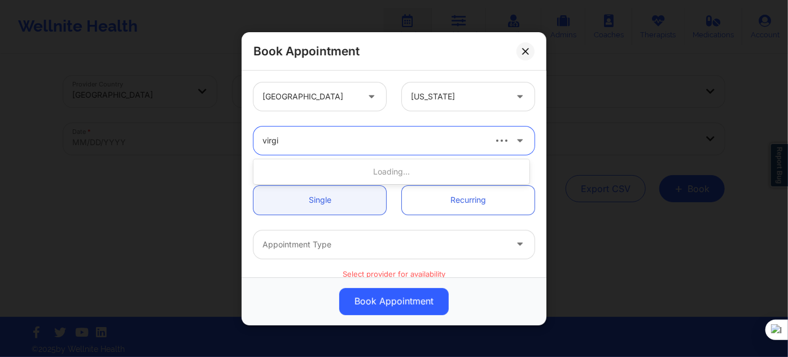
type input "virgin"
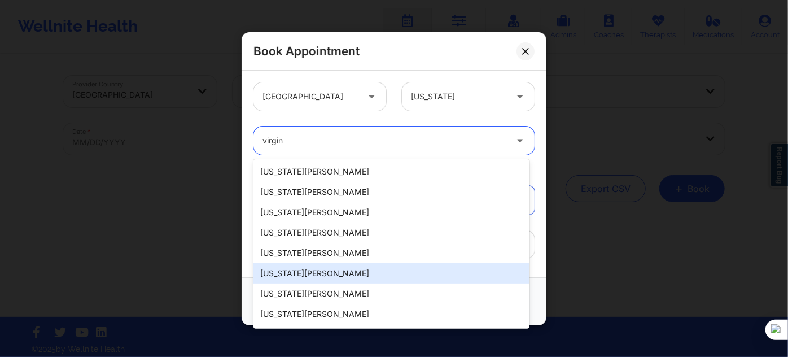
scroll to position [153, 0]
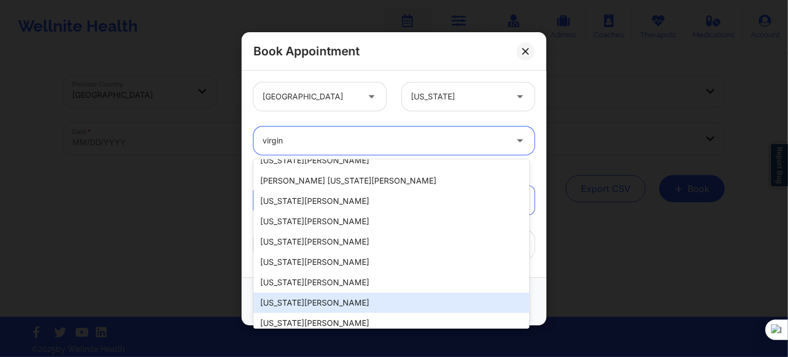
drag, startPoint x: 328, startPoint y: 296, endPoint x: 328, endPoint y: 279, distance: 17.5
click at [328, 296] on div "Virginia Gibala" at bounding box center [391, 302] width 276 height 20
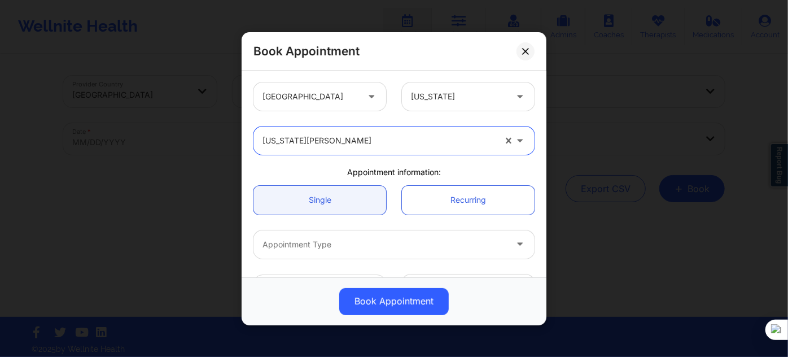
scroll to position [102, 0]
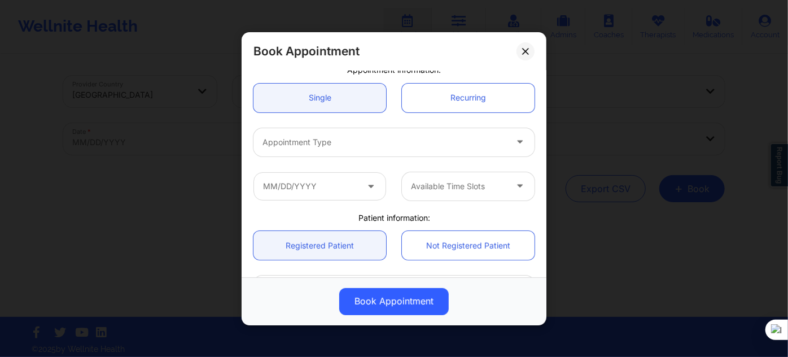
click at [329, 145] on div at bounding box center [384, 142] width 244 height 14
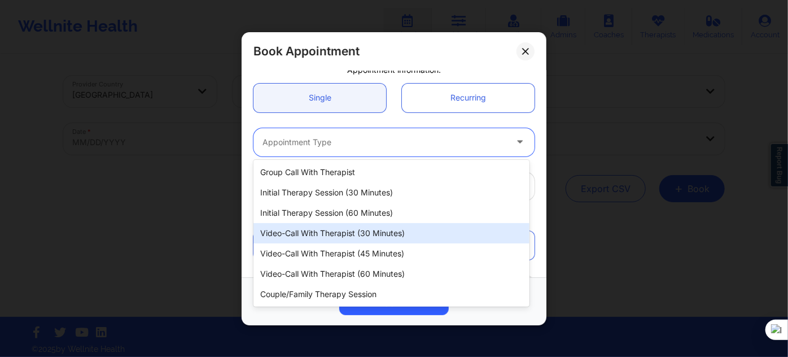
click at [371, 234] on div "Video-Call with Therapist (30 minutes)" at bounding box center [391, 233] width 276 height 20
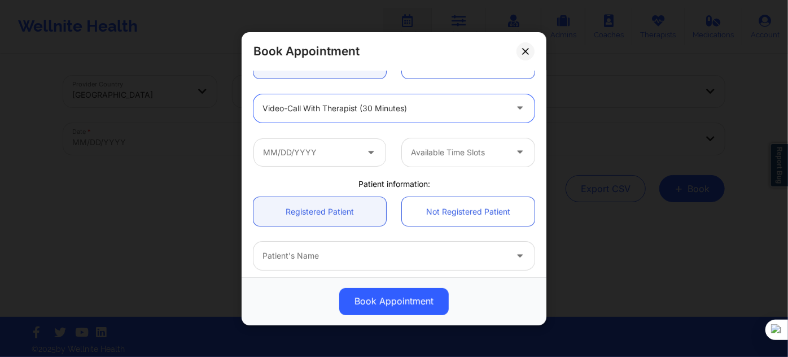
scroll to position [153, 0]
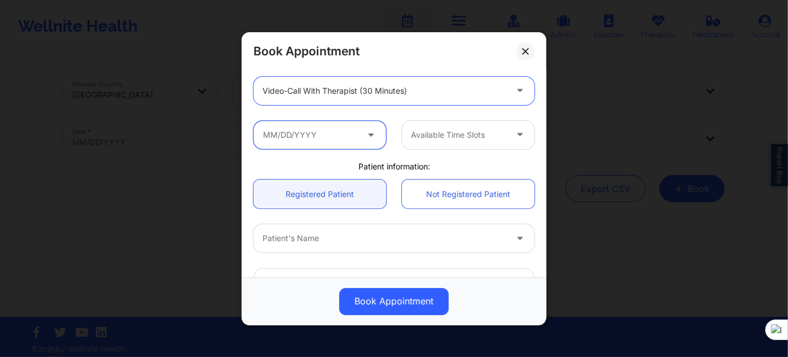
click at [322, 130] on input "text" at bounding box center [319, 134] width 133 height 28
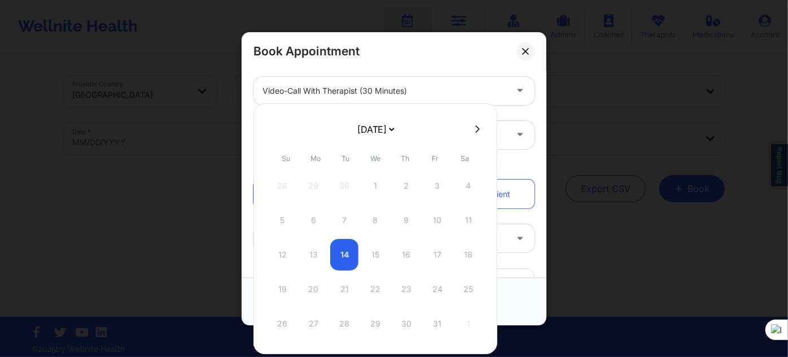
click at [386, 127] on select "October 2025 November 2025 December 2025 January 2026 February 2026 March 2026 …" at bounding box center [375, 129] width 41 height 23
select select "2025-11"
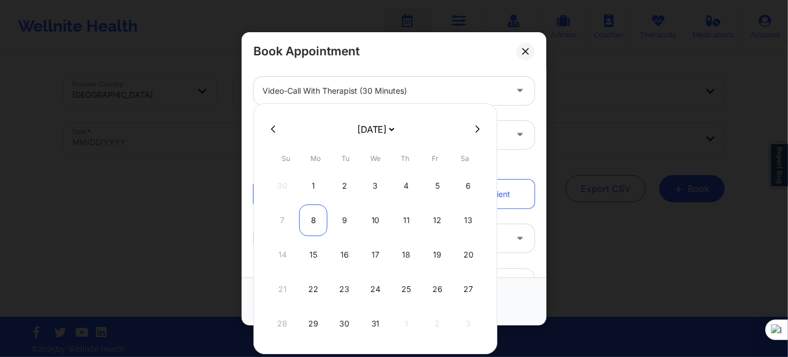
click at [314, 219] on div "8" at bounding box center [313, 220] width 28 height 32
type input "12/08/2025"
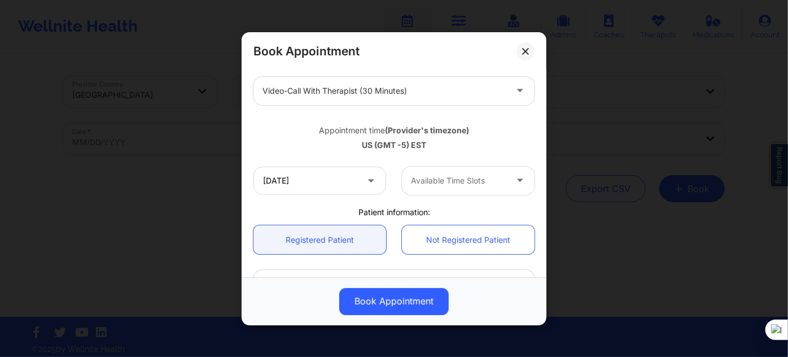
click at [424, 186] on div at bounding box center [458, 181] width 95 height 14
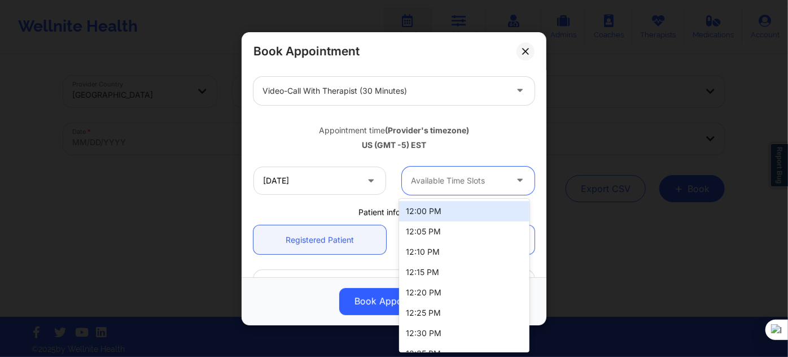
click at [420, 210] on div "12:00 PM" at bounding box center [464, 211] width 130 height 20
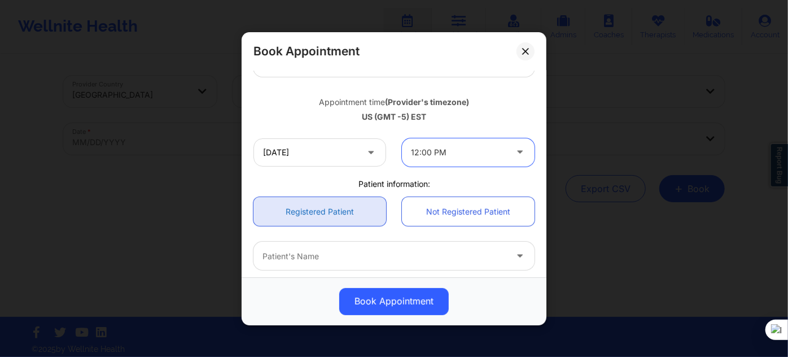
scroll to position [205, 0]
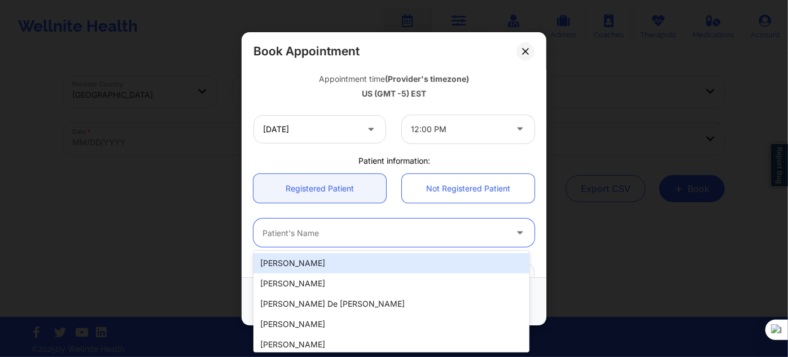
click at [299, 219] on div "Patient's Name" at bounding box center [380, 232] width 254 height 28
paste input "Zoe Estevez"
type input "Zoe Estevez"
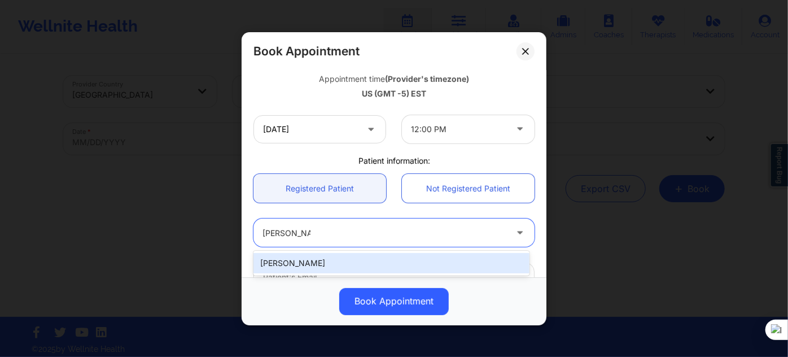
click at [311, 263] on div "Zoe Estevez" at bounding box center [391, 263] width 276 height 20
type input "zestevez5@icloud.com"
type input "+19542581744"
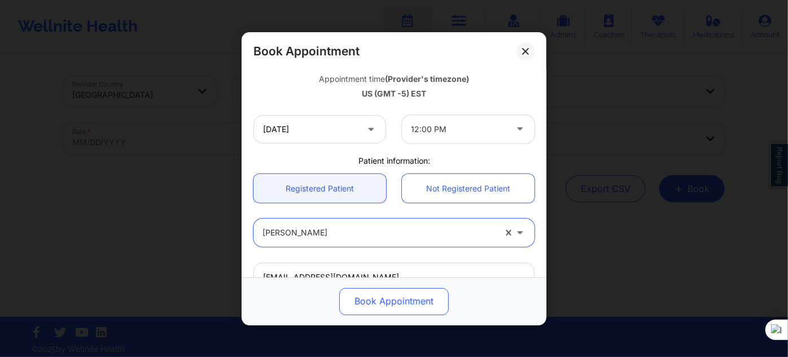
click at [375, 311] on button "Book Appointment" at bounding box center [393, 300] width 109 height 27
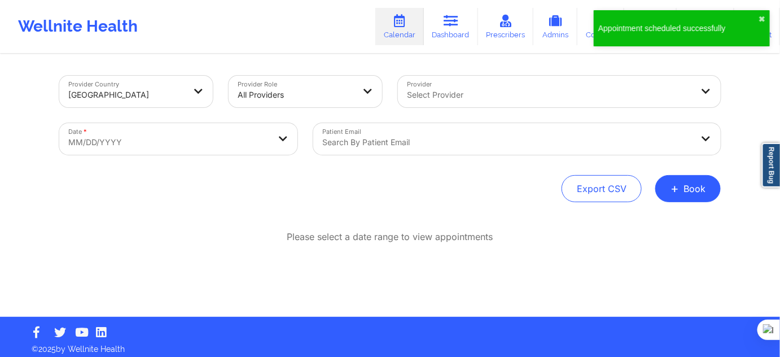
click at [699, 195] on button "+ Book" at bounding box center [687, 188] width 65 height 27
click at [683, 210] on div "Therapy Session Doctor Consultation" at bounding box center [669, 233] width 103 height 51
click at [675, 217] on button "Therapy Session" at bounding box center [669, 224] width 86 height 19
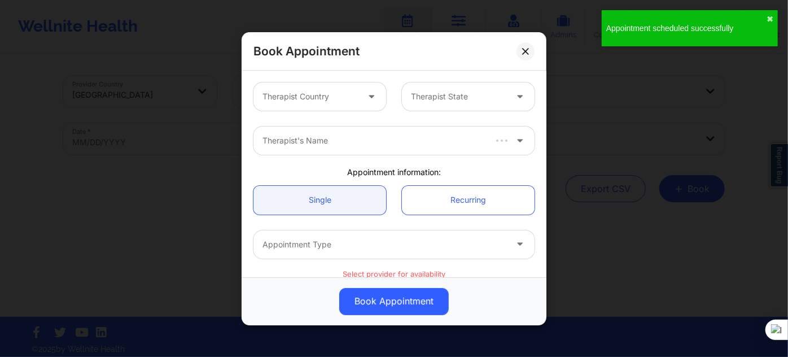
click at [327, 99] on div at bounding box center [309, 97] width 95 height 14
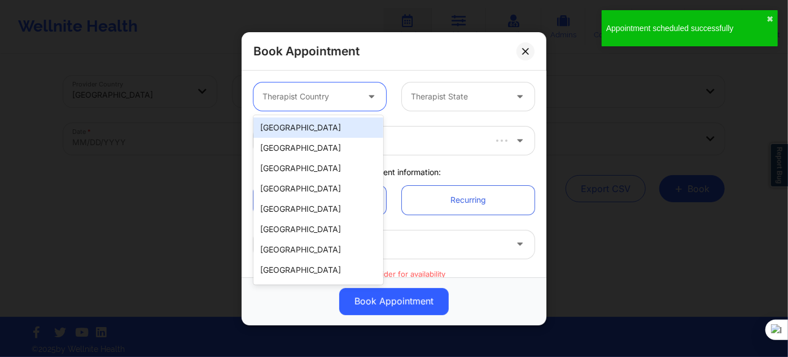
click at [314, 126] on div "[GEOGRAPHIC_DATA]" at bounding box center [318, 127] width 130 height 20
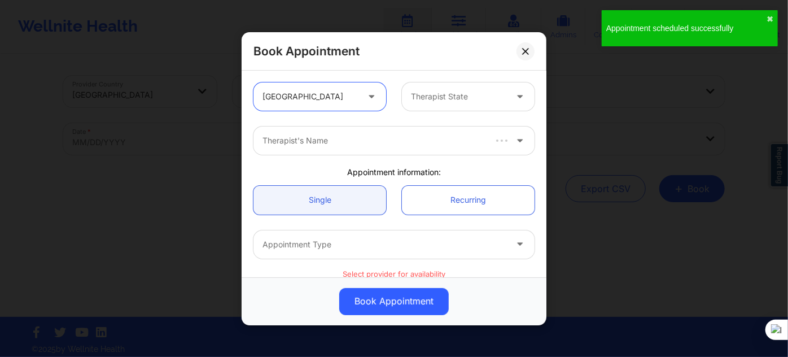
click at [464, 86] on div "Therapist State" at bounding box center [454, 96] width 105 height 28
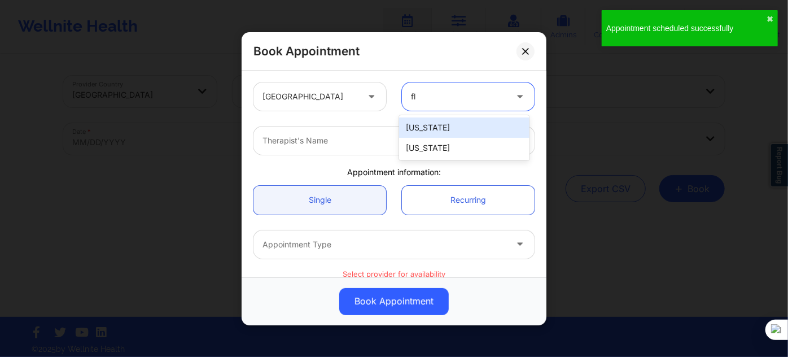
type input "flo"
click at [439, 125] on div "[US_STATE]" at bounding box center [464, 127] width 130 height 20
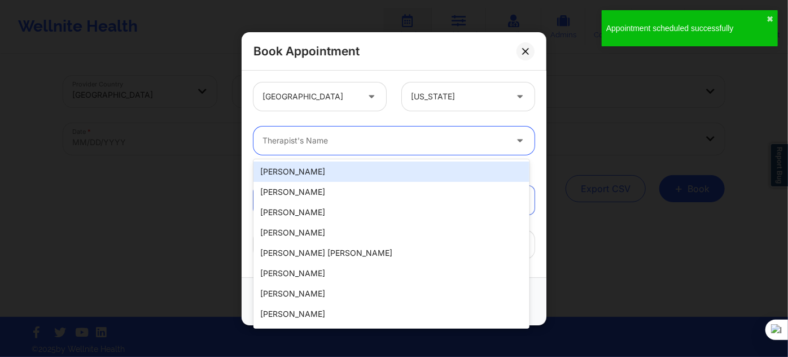
click at [396, 146] on div at bounding box center [384, 141] width 244 height 14
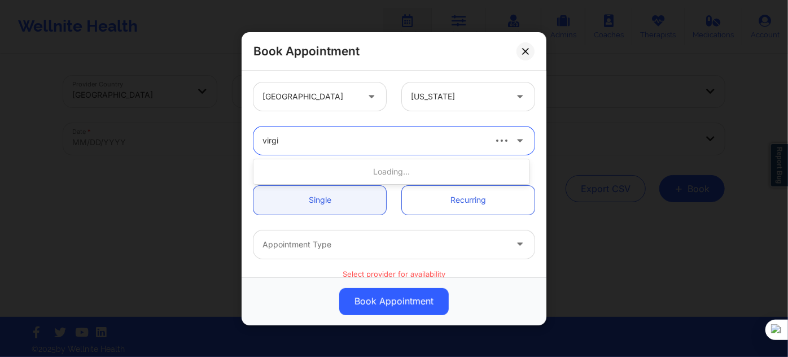
type input "virgin"
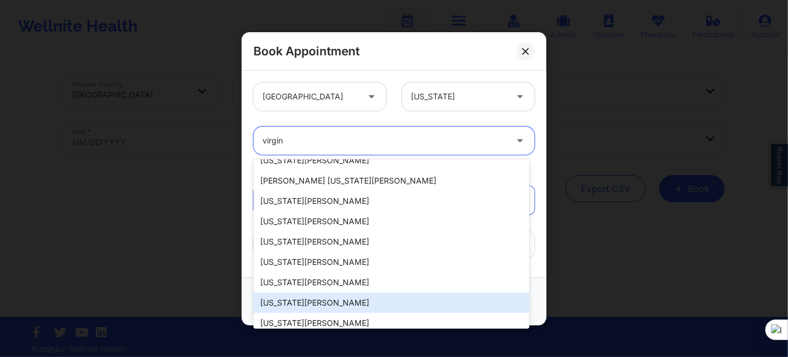
scroll to position [160, 0]
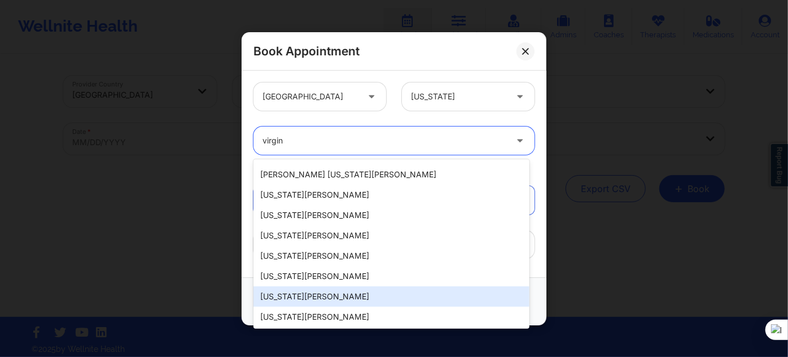
click at [337, 291] on div "Virginia Gibala" at bounding box center [391, 296] width 276 height 20
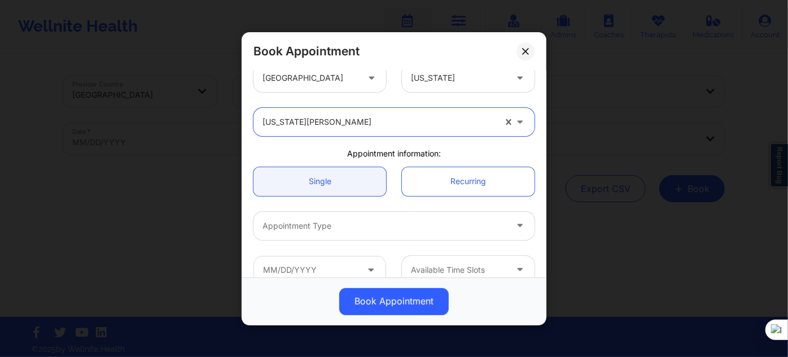
scroll to position [51, 0]
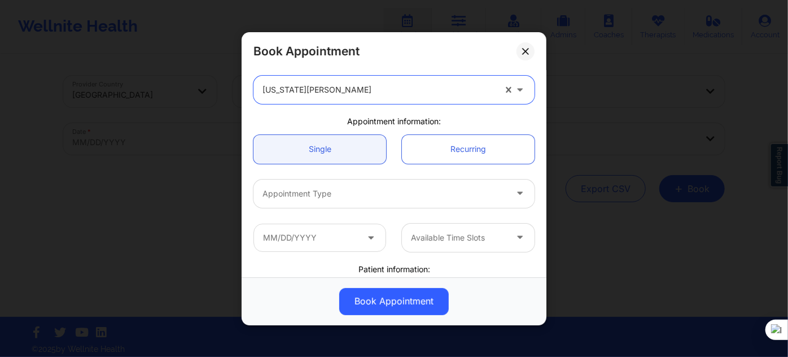
click at [328, 195] on div at bounding box center [384, 194] width 244 height 14
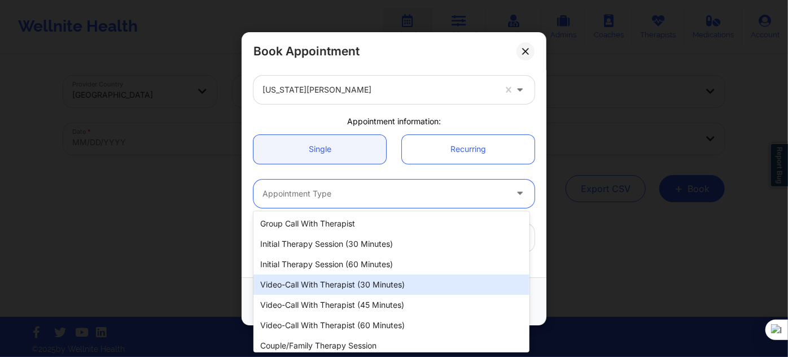
click at [384, 287] on div "Video-Call with Therapist (30 minutes)" at bounding box center [391, 284] width 276 height 20
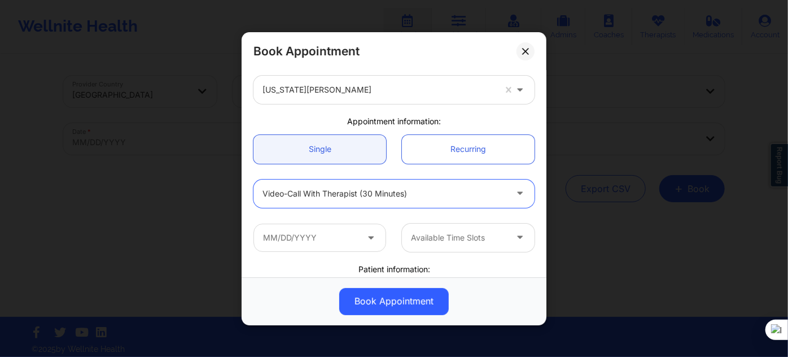
scroll to position [153, 0]
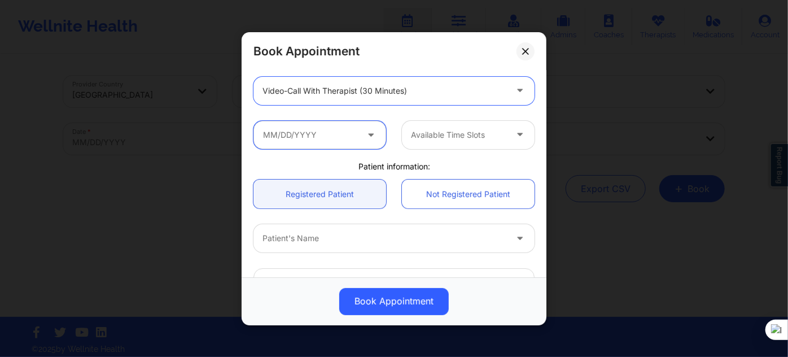
click at [336, 127] on input "text" at bounding box center [319, 134] width 133 height 28
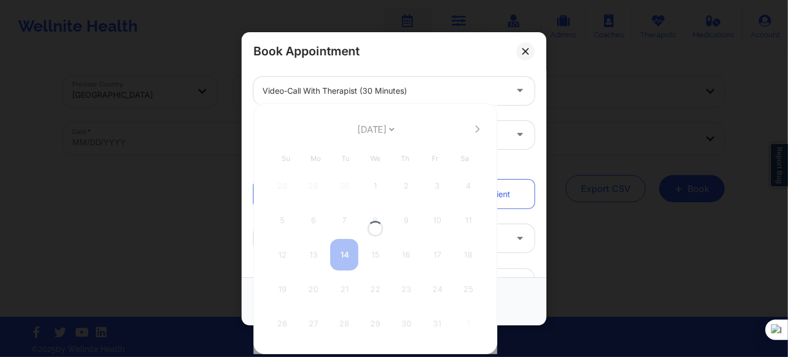
click at [367, 130] on div at bounding box center [375, 228] width 244 height 250
click at [367, 130] on select "October 2025 November 2025 December 2025 January 2026 February 2026 March 2026 …" at bounding box center [375, 129] width 41 height 23
select select "2025-11"
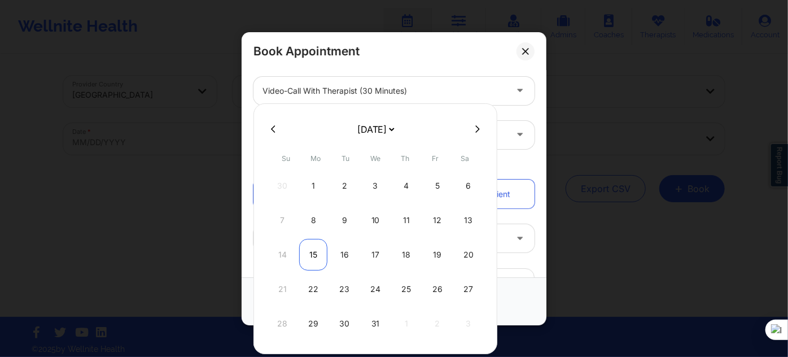
click at [314, 254] on div "15" at bounding box center [313, 255] width 28 height 32
type input "12/15/2025"
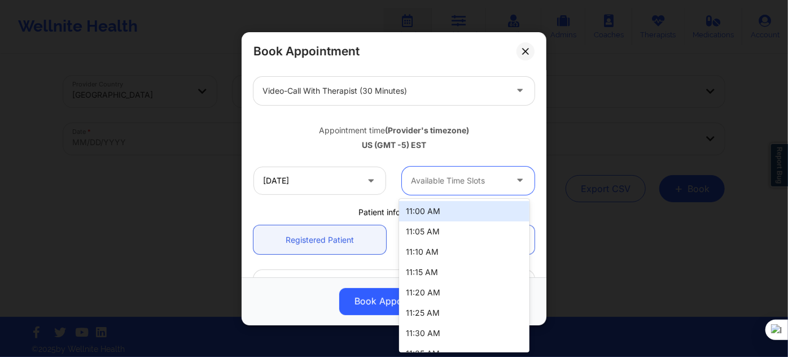
click at [468, 174] on div at bounding box center [458, 181] width 95 height 14
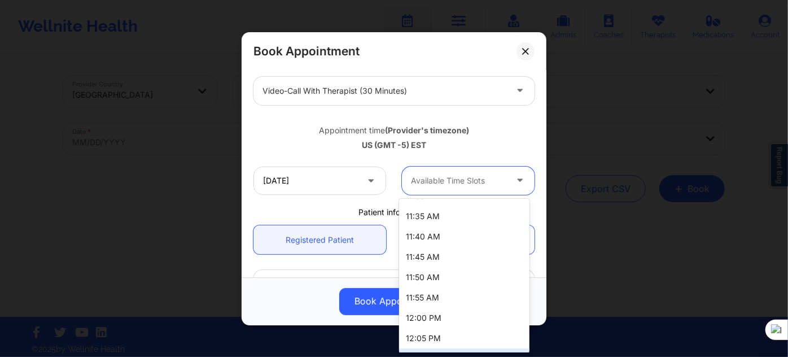
scroll to position [205, 0]
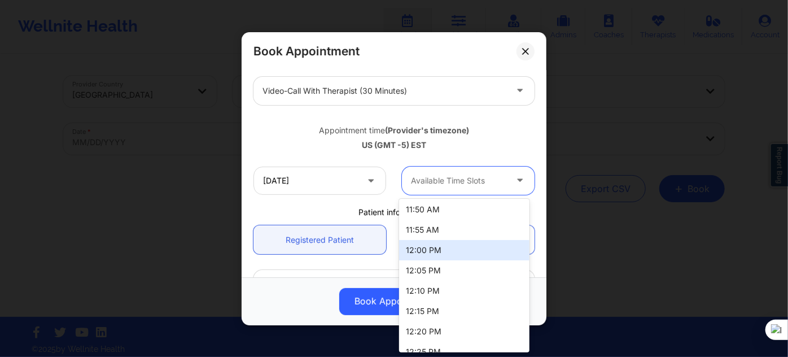
click at [430, 250] on div "12:00 PM" at bounding box center [464, 250] width 130 height 20
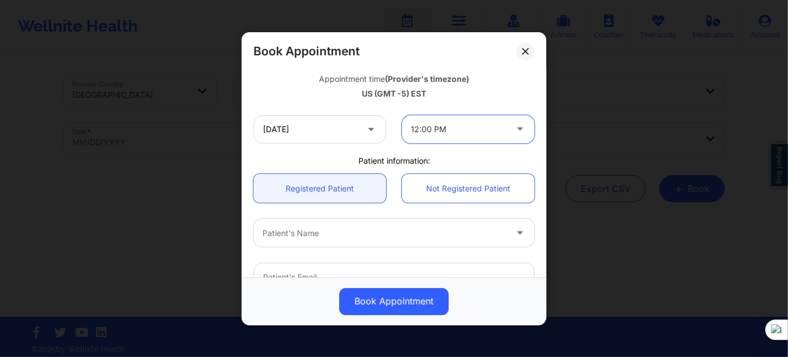
click at [297, 254] on div at bounding box center [393, 276] width 297 height 44
click at [307, 235] on div at bounding box center [384, 233] width 244 height 14
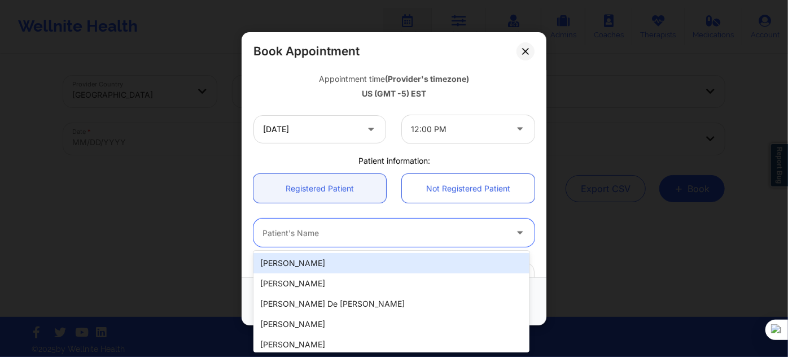
paste input "Zoe Estevez"
type input "Zoe Estevez"
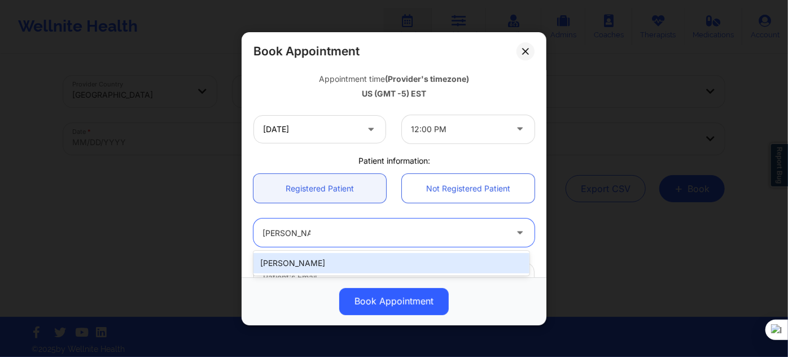
click at [332, 264] on div "Zoe Estevez" at bounding box center [391, 263] width 276 height 20
type input "zestevez5@icloud.com"
type input "+19542581744"
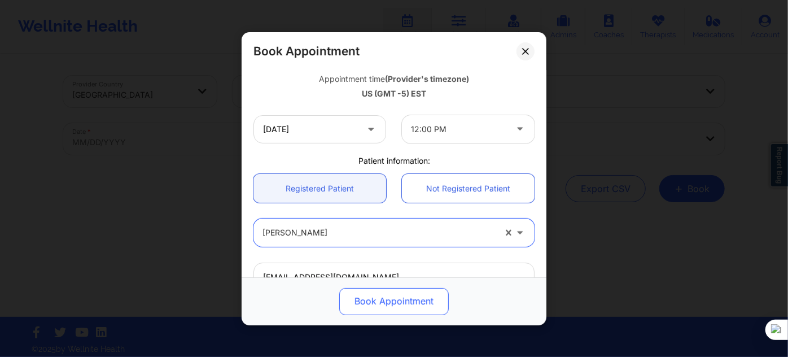
click at [349, 296] on button "Book Appointment" at bounding box center [393, 300] width 109 height 27
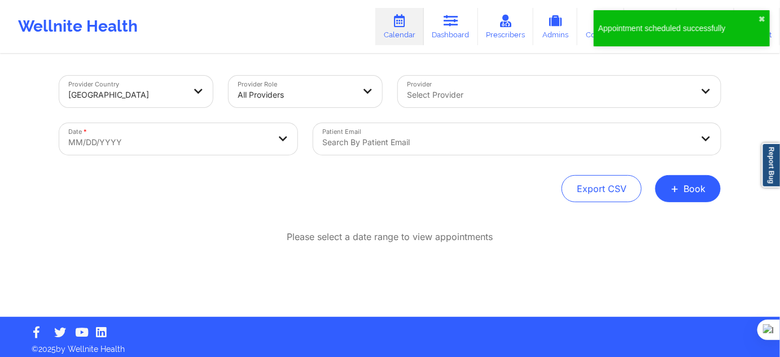
click at [689, 195] on button "+ Book" at bounding box center [687, 188] width 65 height 27
click at [684, 219] on button "Therapy Session" at bounding box center [669, 224] width 86 height 19
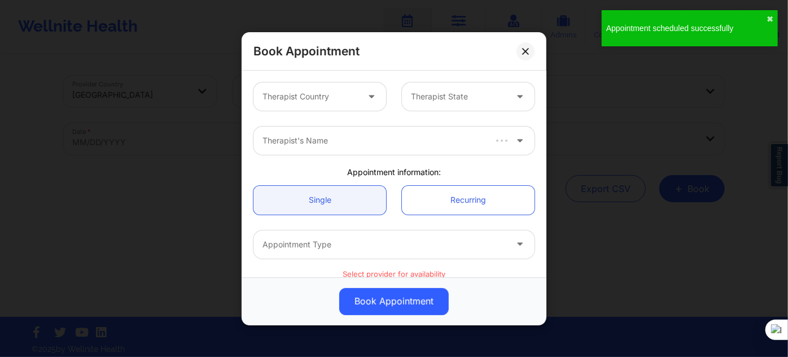
click at [348, 99] on div at bounding box center [309, 97] width 95 height 14
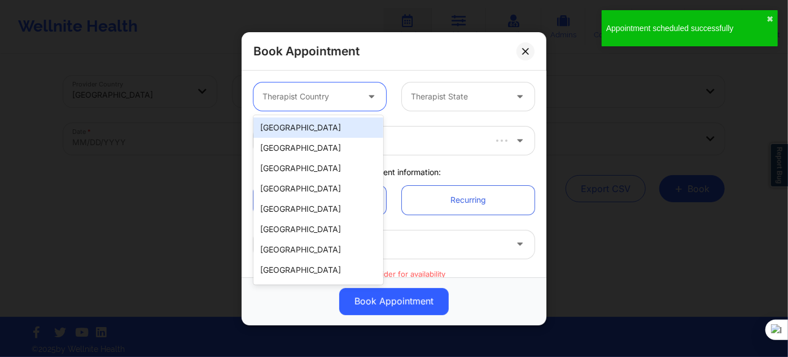
click at [335, 128] on div "[GEOGRAPHIC_DATA]" at bounding box center [318, 127] width 130 height 20
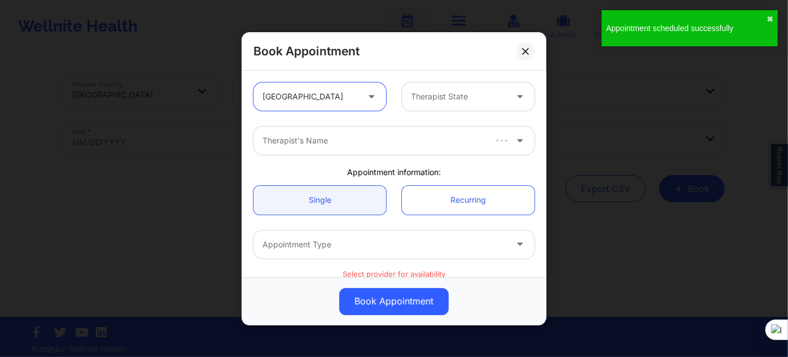
click at [430, 99] on div at bounding box center [458, 97] width 95 height 14
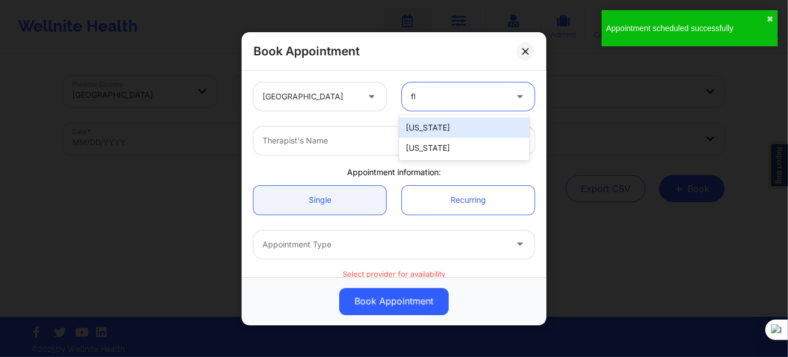
type input "flo"
click at [421, 130] on div "[US_STATE]" at bounding box center [464, 127] width 130 height 20
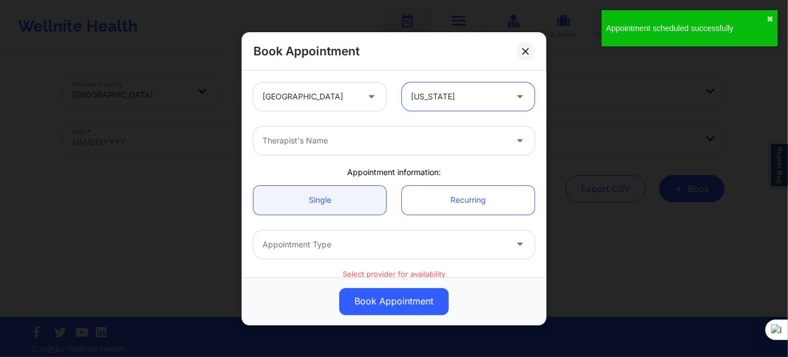
click at [370, 149] on div "Therapist's Name" at bounding box center [380, 140] width 254 height 28
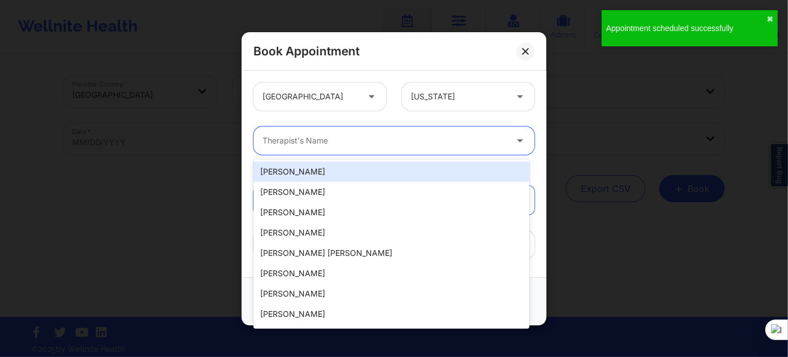
type input "c"
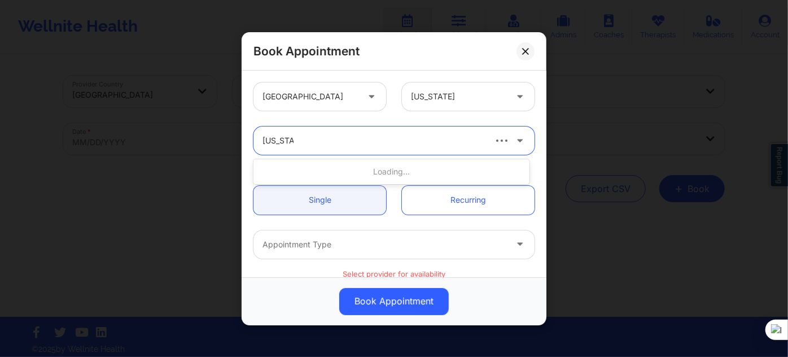
type input "virginia g"
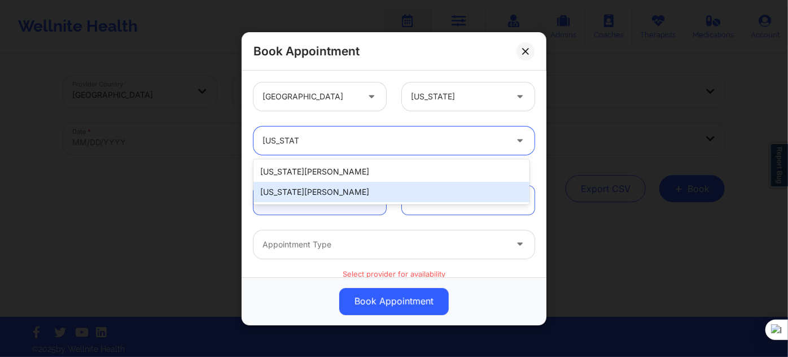
click at [320, 200] on div "Virginia Gibala" at bounding box center [391, 192] width 276 height 20
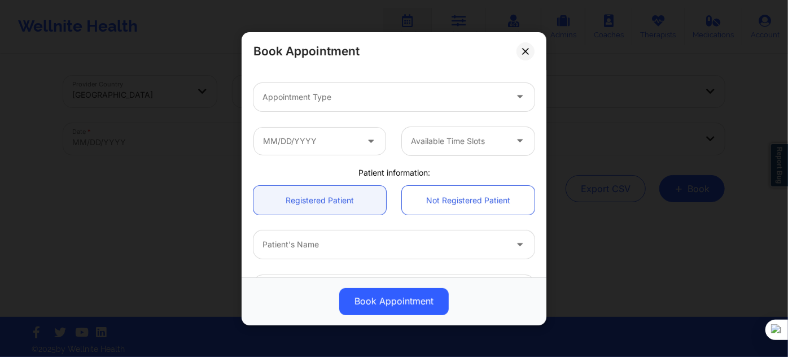
scroll to position [153, 0]
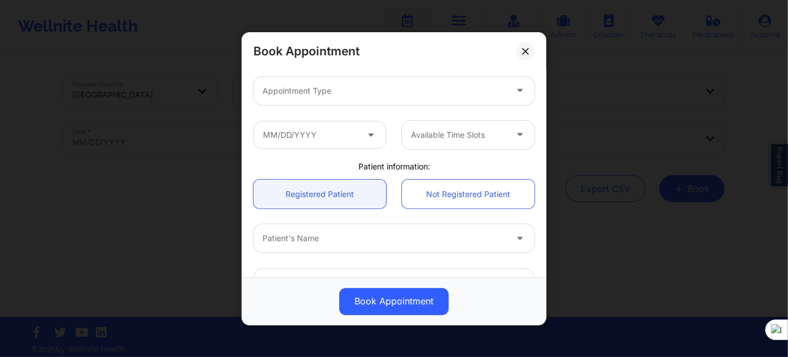
click at [314, 106] on div "Appointment Type" at bounding box center [393, 90] width 297 height 44
click at [319, 98] on div "Appointment Type" at bounding box center [380, 90] width 254 height 28
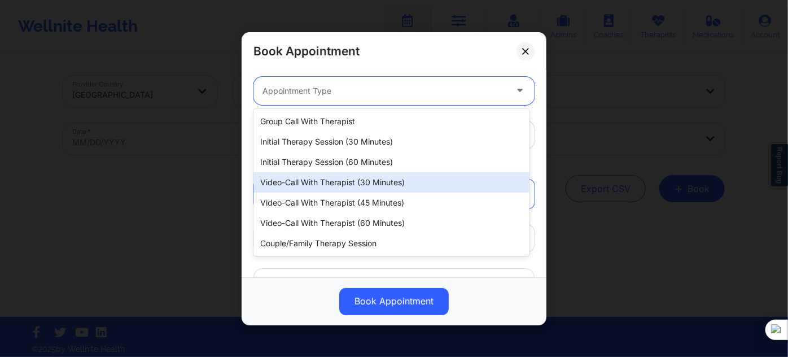
click at [346, 178] on div "Video-Call with Therapist (30 minutes)" at bounding box center [391, 182] width 276 height 20
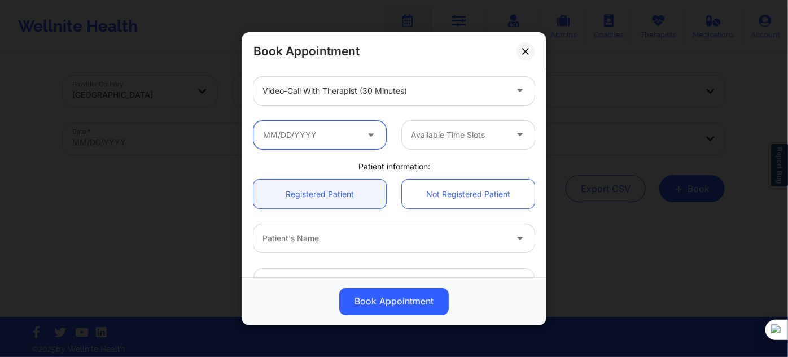
click at [317, 133] on input "text" at bounding box center [319, 134] width 133 height 28
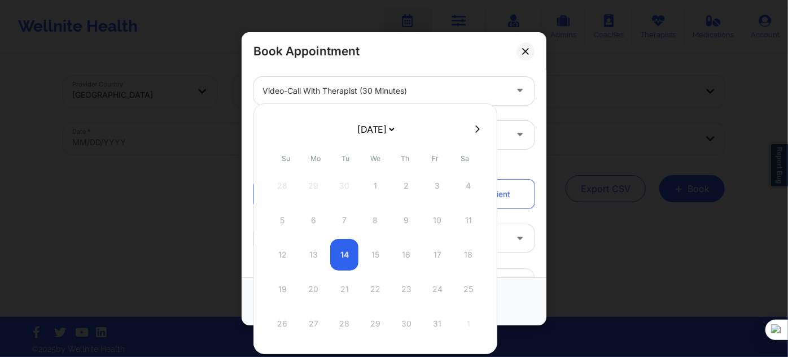
click at [385, 128] on select "October 2025 November 2025 December 2025 January 2026 February 2026 March 2026 …" at bounding box center [375, 129] width 41 height 23
select select "2025-11"
click at [310, 288] on div "22" at bounding box center [313, 289] width 28 height 32
type input "12/22/2025"
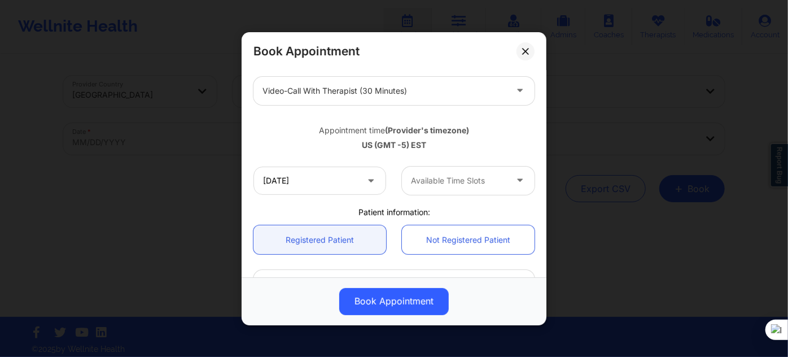
click at [432, 185] on div at bounding box center [458, 181] width 95 height 14
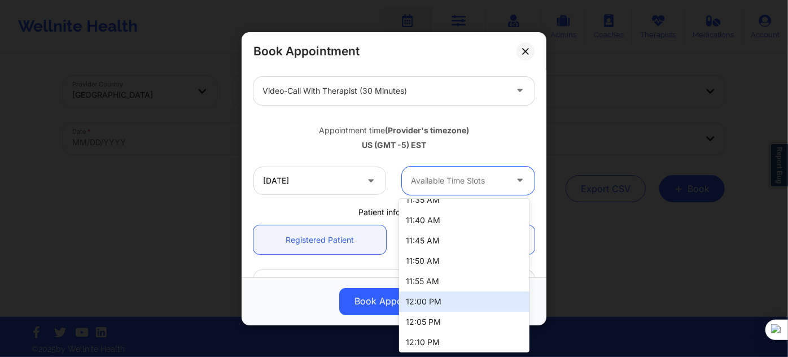
click at [433, 297] on div "12:00 PM" at bounding box center [464, 301] width 130 height 20
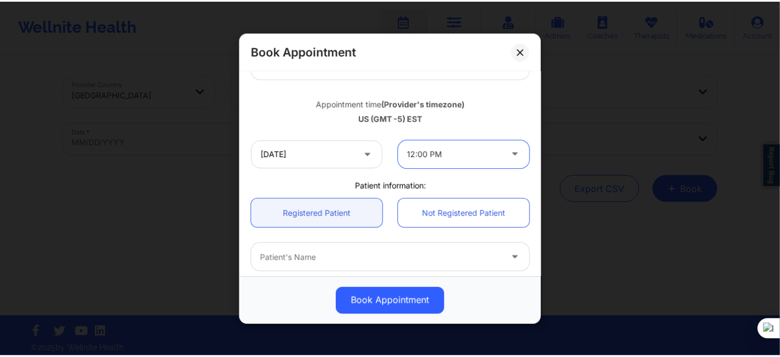
scroll to position [205, 0]
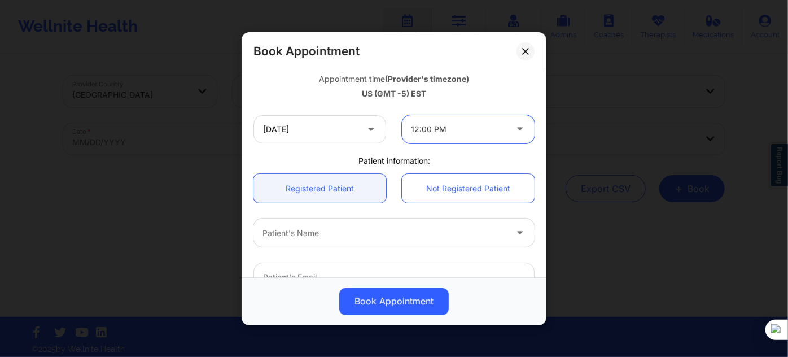
click at [319, 227] on div at bounding box center [384, 233] width 244 height 14
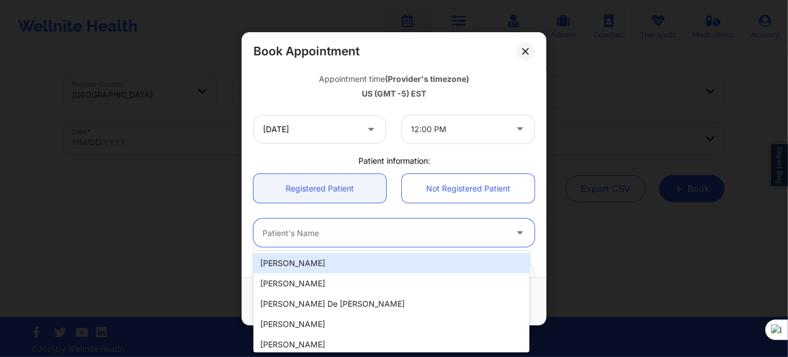
paste input "Zoe Estevez"
type input "Zoe Estevez"
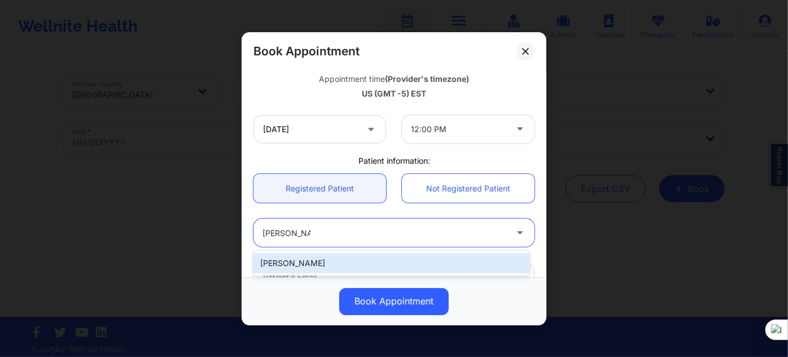
click at [319, 258] on div "Zoe Estevez" at bounding box center [391, 263] width 276 height 20
type input "zestevez5@icloud.com"
type input "+19542581744"
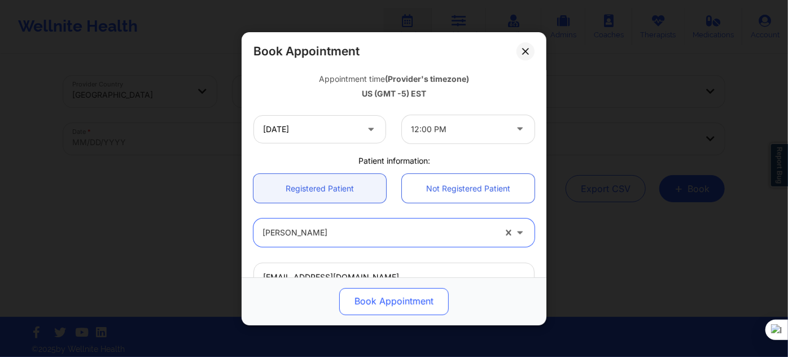
click at [379, 311] on button "Book Appointment" at bounding box center [393, 300] width 109 height 27
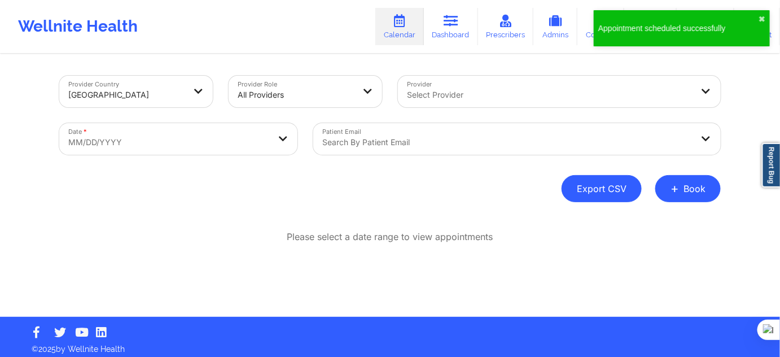
click at [637, 188] on button "Export CSV" at bounding box center [601, 188] width 80 height 27
select select "2025-8"
select select "2025-9"
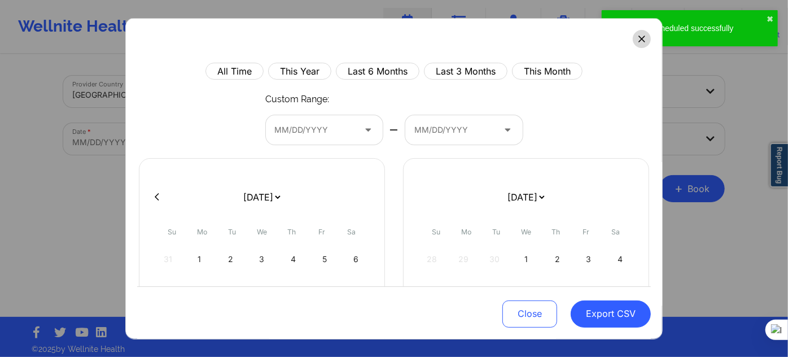
click at [632, 33] on button at bounding box center [641, 39] width 18 height 18
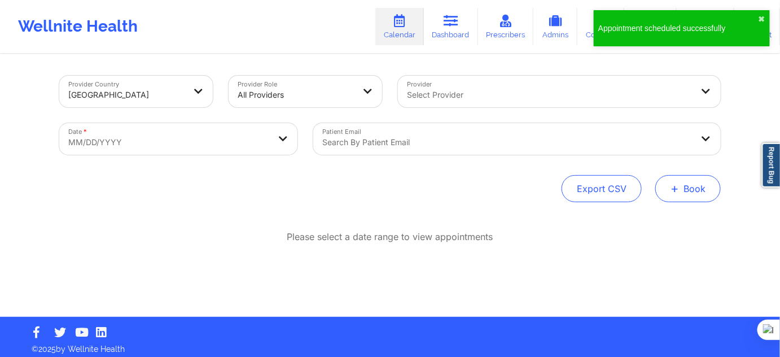
click at [675, 185] on span "+" at bounding box center [674, 188] width 8 height 6
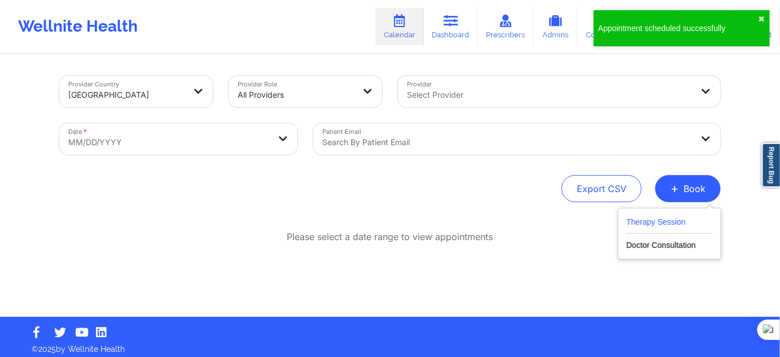
click at [648, 230] on button "Therapy Session" at bounding box center [669, 224] width 86 height 19
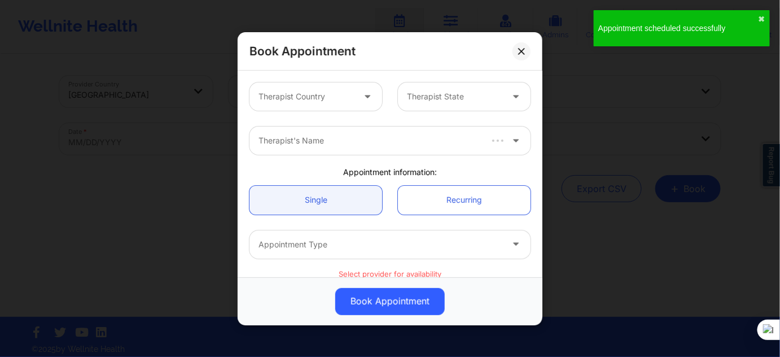
click at [290, 72] on div "Therapist Country Therapist State Therapist's Name Appointment information: Sin…" at bounding box center [390, 174] width 305 height 206
click at [296, 97] on div at bounding box center [305, 97] width 95 height 14
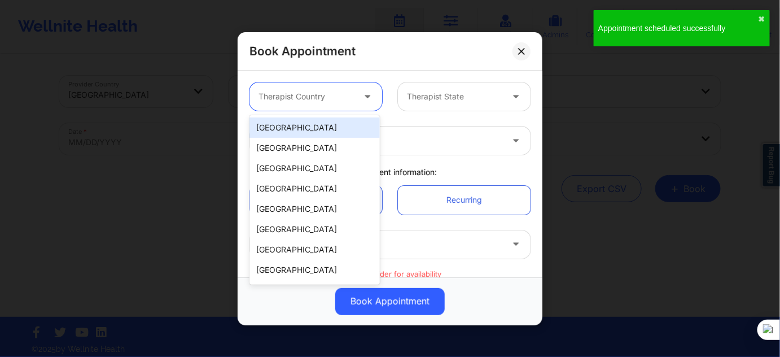
drag, startPoint x: 299, startPoint y: 124, endPoint x: 311, endPoint y: 121, distance: 12.2
click at [299, 124] on div "[GEOGRAPHIC_DATA]" at bounding box center [314, 127] width 130 height 20
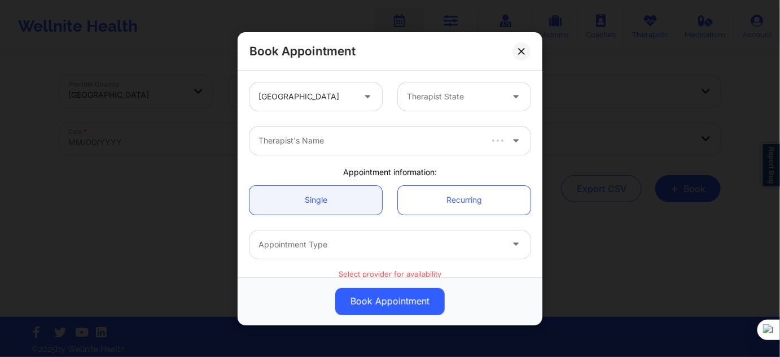
click at [439, 111] on div "United States Therapist State" at bounding box center [389, 96] width 297 height 44
click at [438, 105] on div "Therapist State" at bounding box center [450, 96] width 105 height 28
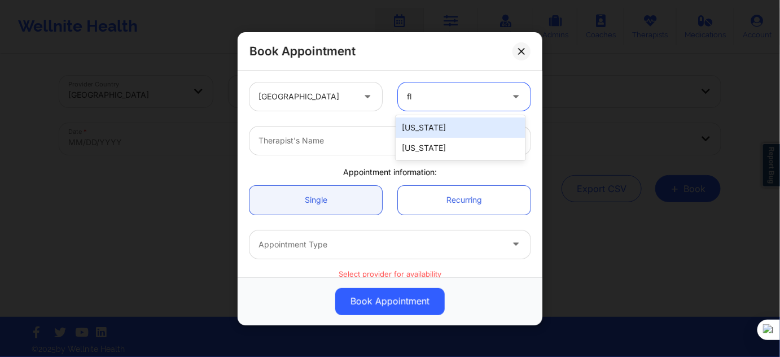
type input "flo"
click at [414, 130] on div "[US_STATE]" at bounding box center [460, 127] width 130 height 20
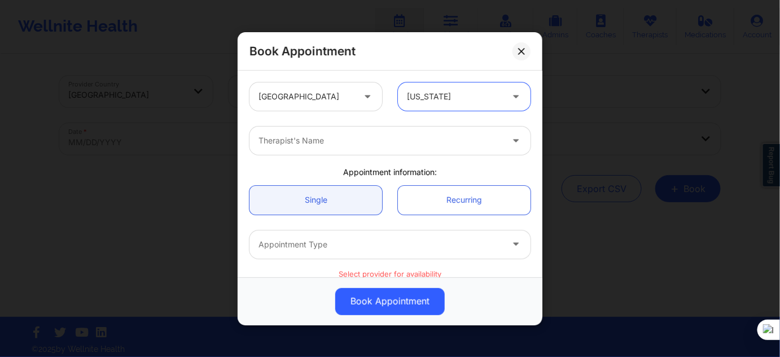
click at [344, 144] on div at bounding box center [380, 141] width 244 height 14
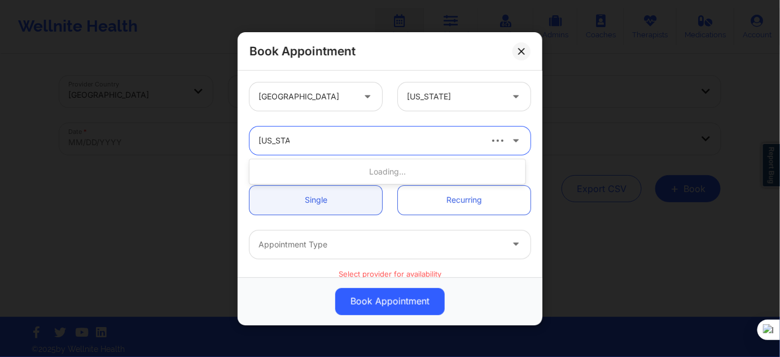
type input "virginia g"
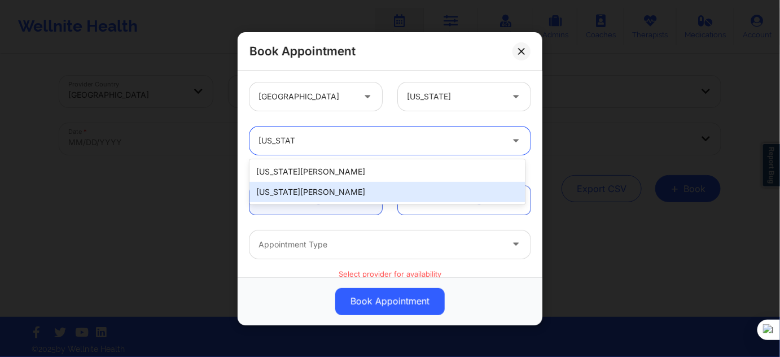
click at [322, 195] on div "Virginia Gibala" at bounding box center [387, 192] width 276 height 20
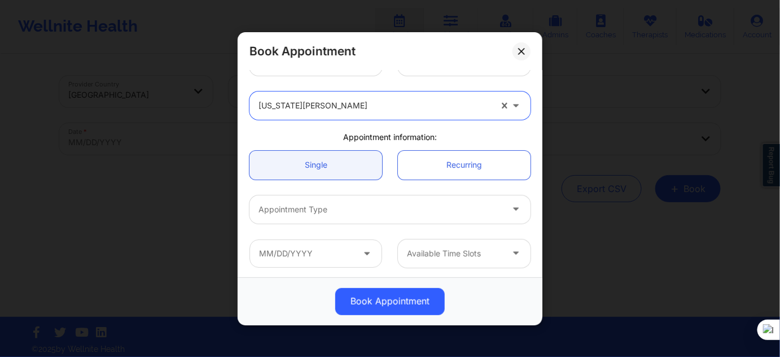
scroll to position [51, 0]
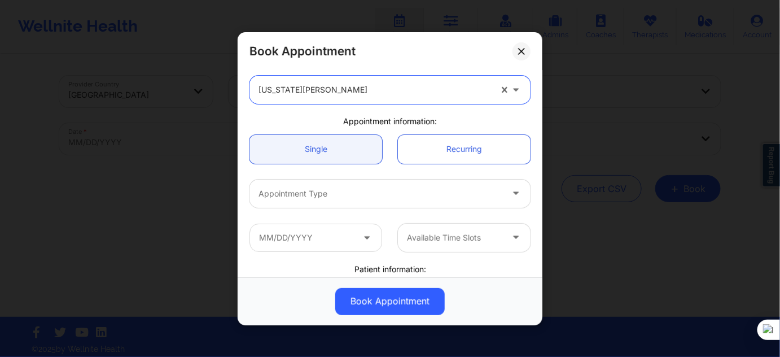
click at [309, 183] on div "Appointment Type" at bounding box center [376, 193] width 254 height 28
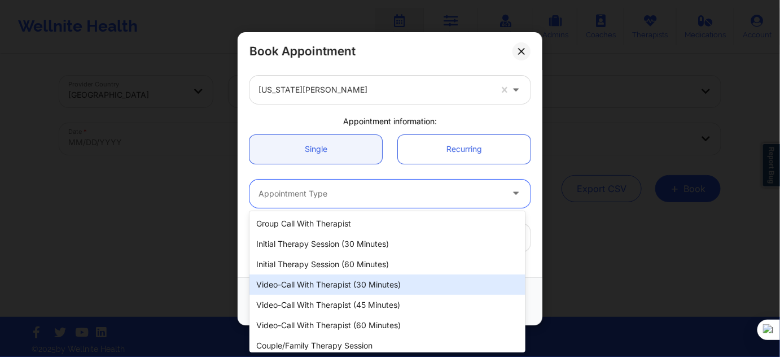
click at [349, 284] on div "Video-Call with Therapist (30 minutes)" at bounding box center [387, 284] width 276 height 20
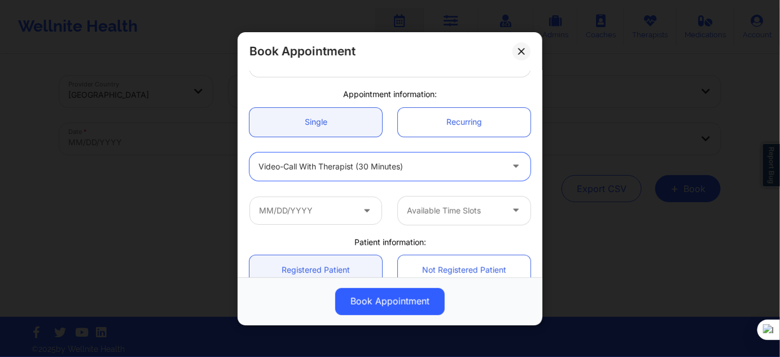
scroll to position [102, 0]
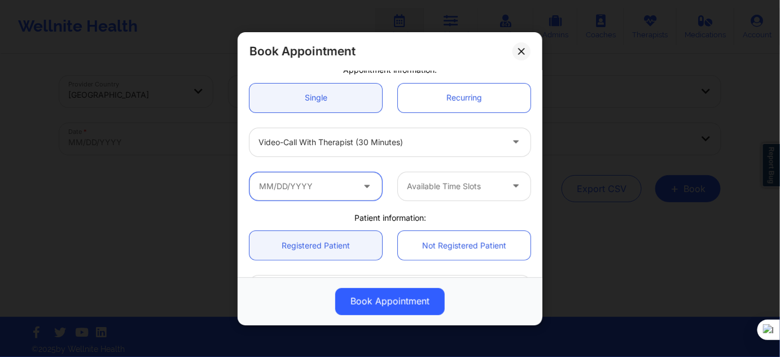
click at [338, 188] on input "text" at bounding box center [315, 186] width 133 height 28
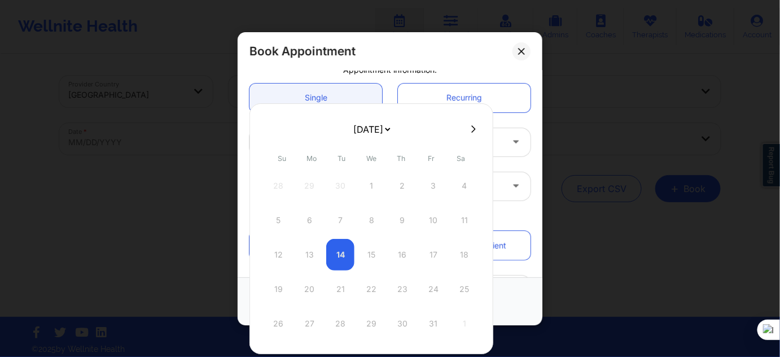
click at [386, 127] on select "October 2025 November 2025 December 2025 January 2026 February 2026 March 2026 …" at bounding box center [371, 129] width 41 height 23
select select "2025-11"
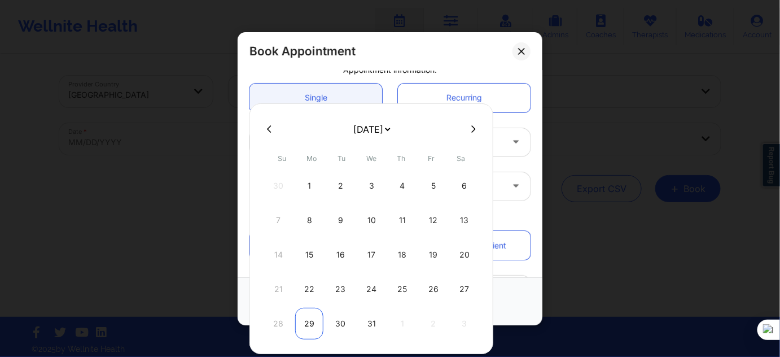
click at [318, 315] on div "29" at bounding box center [309, 323] width 28 height 32
type input "12/29/2025"
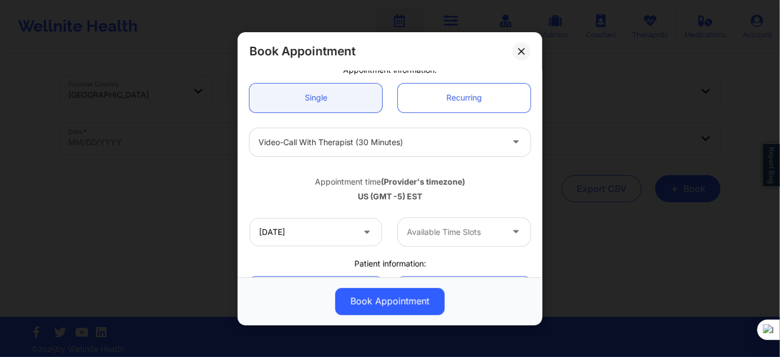
scroll to position [153, 0]
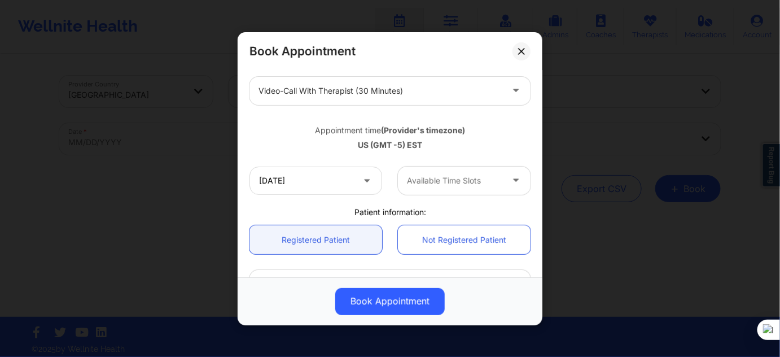
click at [433, 181] on div at bounding box center [454, 181] width 95 height 14
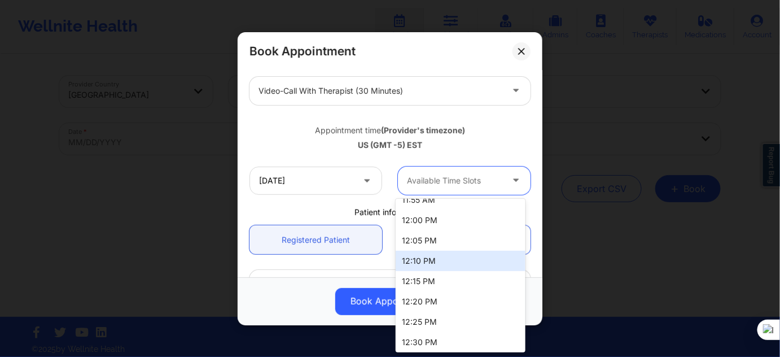
scroll to position [461, 0]
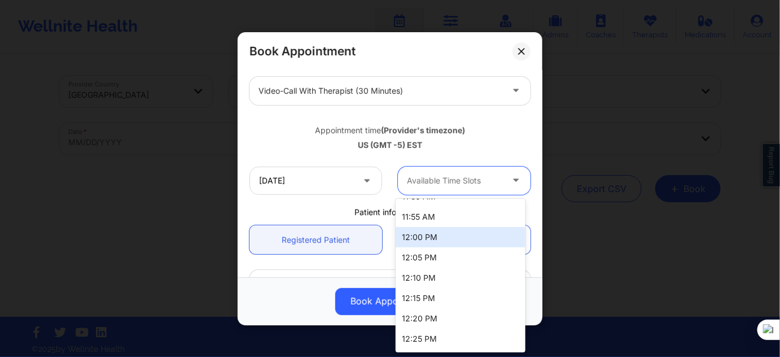
click at [435, 238] on div "12:00 PM" at bounding box center [460, 237] width 130 height 20
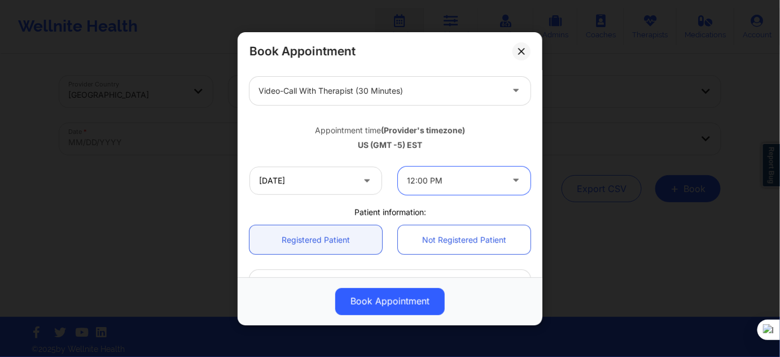
scroll to position [256, 0]
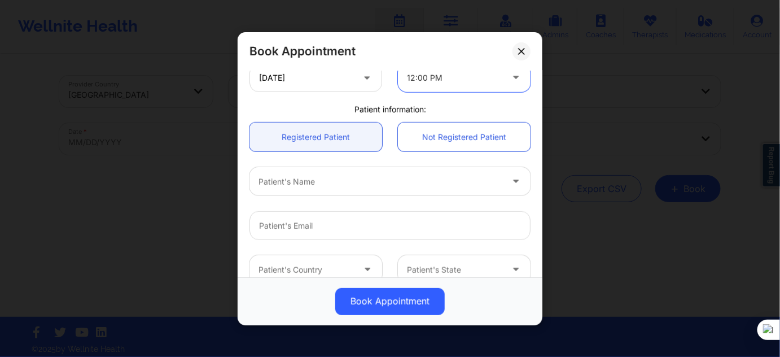
click at [351, 184] on div at bounding box center [380, 181] width 244 height 14
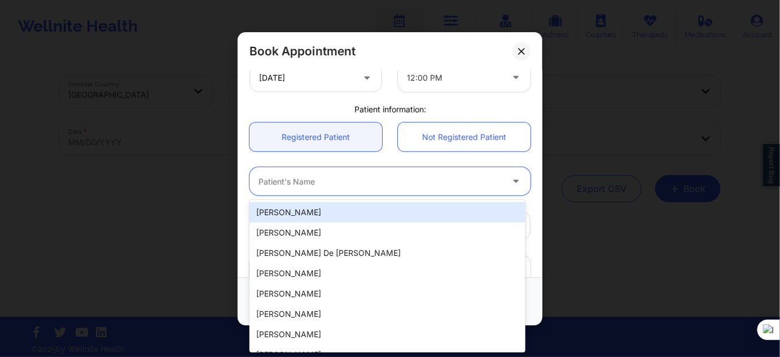
paste input "Zoe Estevez"
type input "Zoe Estevez"
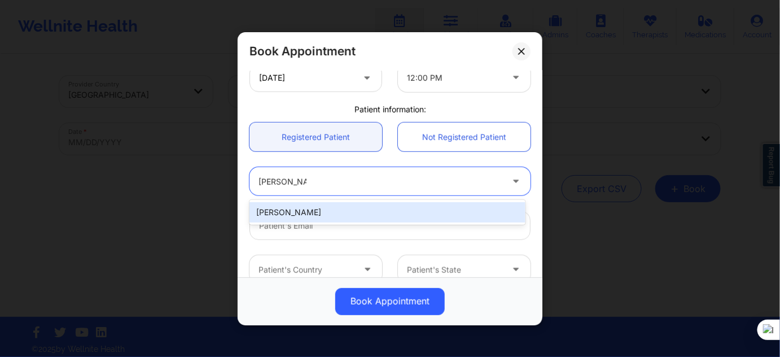
click at [350, 209] on div "Zoe Estevez" at bounding box center [387, 212] width 276 height 20
type input "zestevez5@icloud.com"
type input "+19542581744"
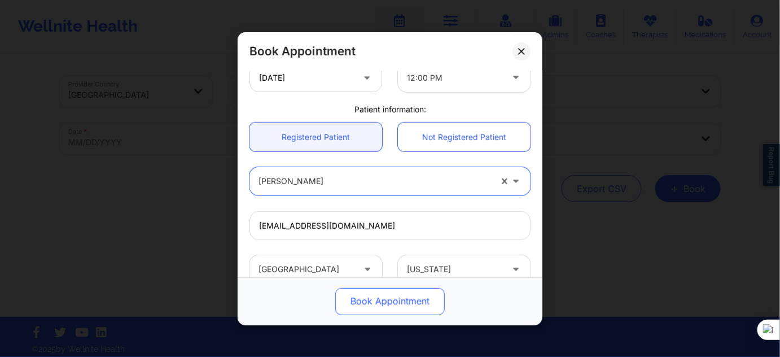
click at [367, 293] on button "Book Appointment" at bounding box center [389, 300] width 109 height 27
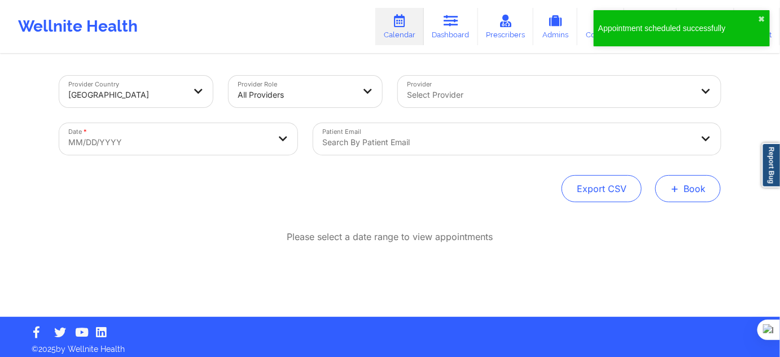
drag, startPoint x: 694, startPoint y: 186, endPoint x: 688, endPoint y: 191, distance: 8.4
click at [694, 186] on button "+ Book" at bounding box center [687, 188] width 65 height 27
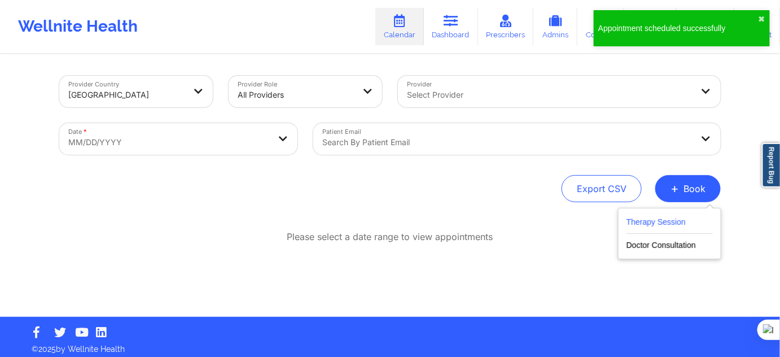
click at [654, 223] on button "Therapy Session" at bounding box center [669, 224] width 86 height 19
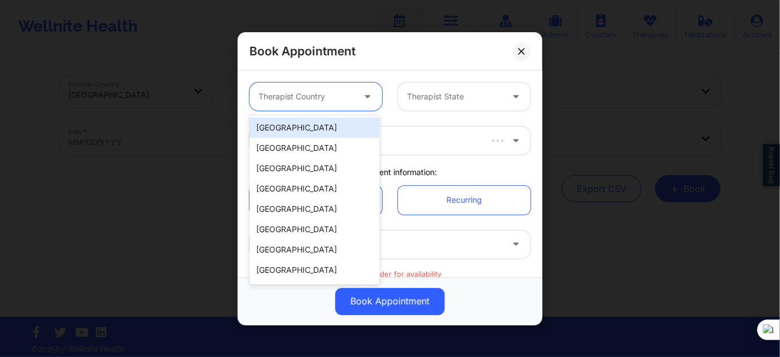
click at [304, 101] on div at bounding box center [305, 97] width 95 height 14
click at [301, 126] on div "[GEOGRAPHIC_DATA]" at bounding box center [314, 127] width 130 height 20
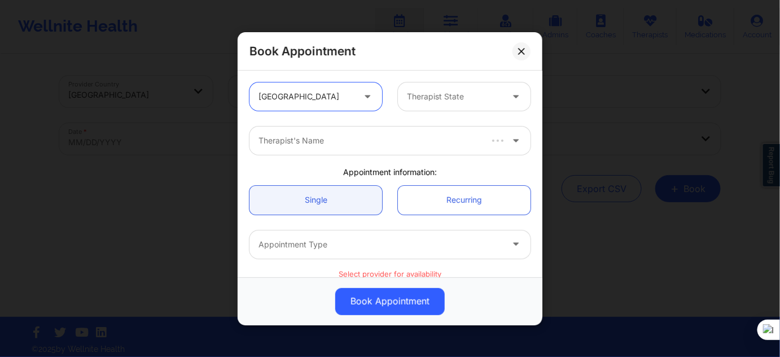
click at [447, 90] on div at bounding box center [454, 97] width 95 height 14
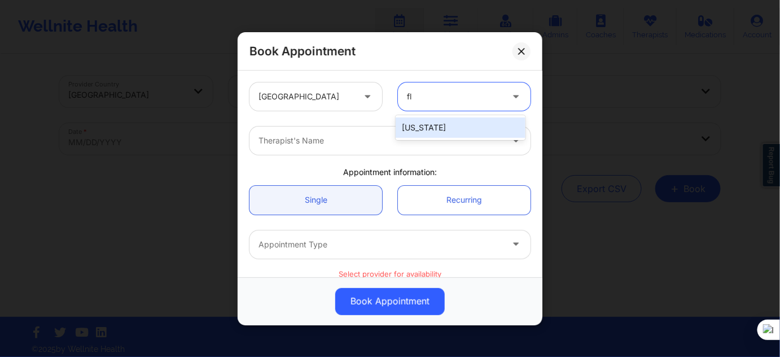
type input "flo"
click at [430, 128] on div "[US_STATE]" at bounding box center [460, 127] width 130 height 20
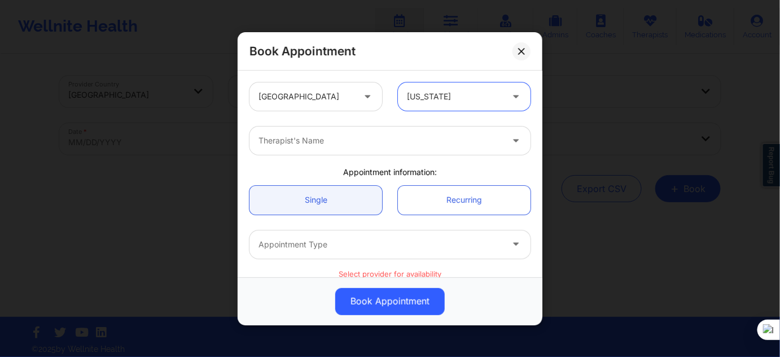
click at [368, 148] on div "Therapist's Name" at bounding box center [376, 140] width 254 height 28
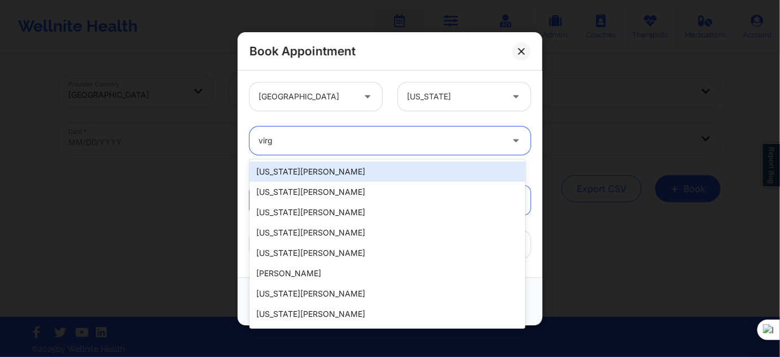
type input "virgi"
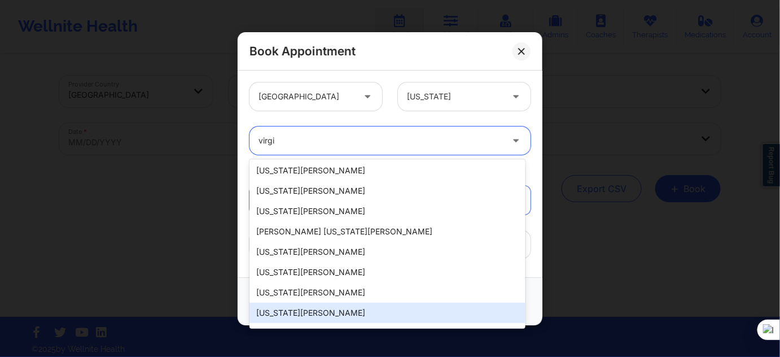
scroll to position [181, 0]
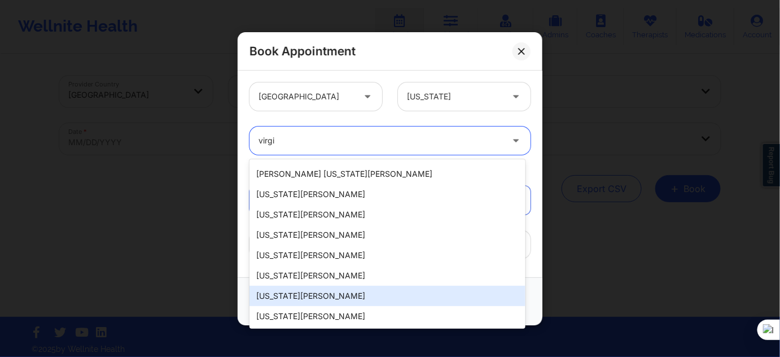
click at [328, 292] on div "Virginia Gibala" at bounding box center [387, 295] width 276 height 20
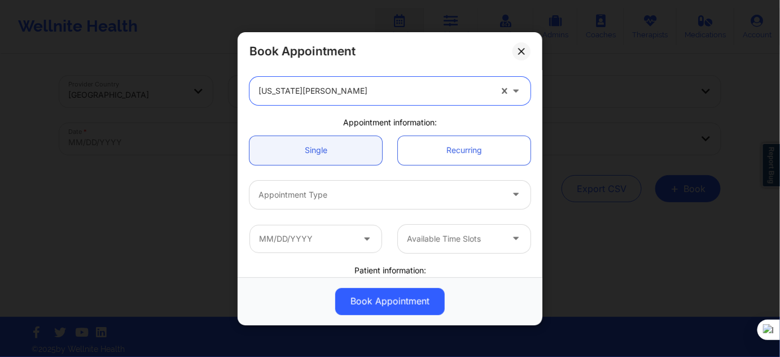
scroll to position [102, 0]
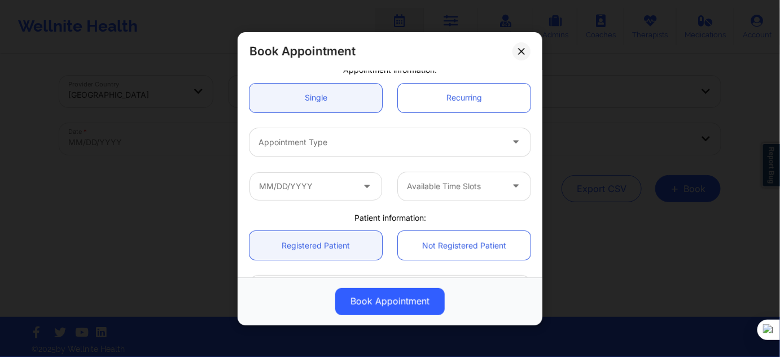
click at [323, 139] on div at bounding box center [380, 142] width 244 height 14
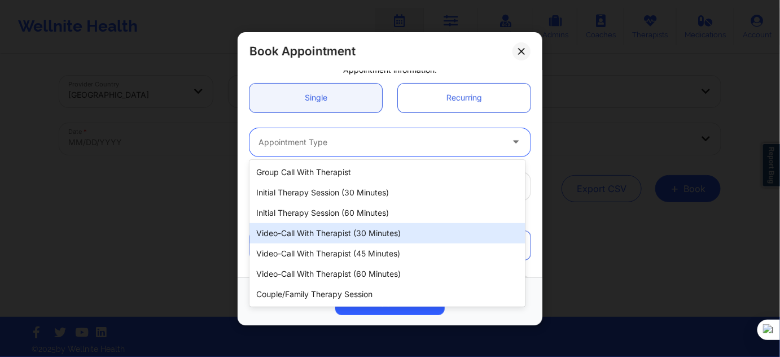
click at [366, 238] on div "Video-Call with Therapist (30 minutes)" at bounding box center [387, 233] width 276 height 20
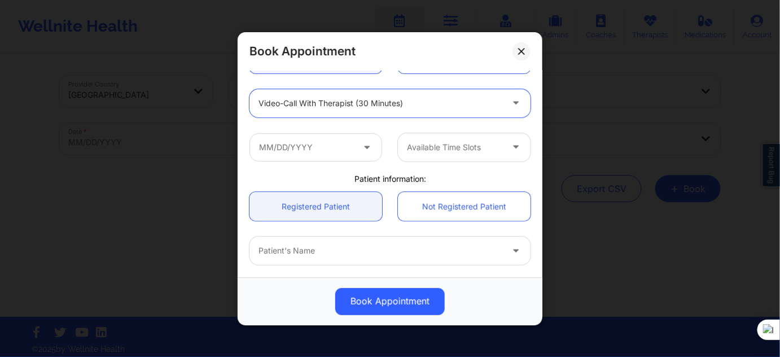
scroll to position [205, 0]
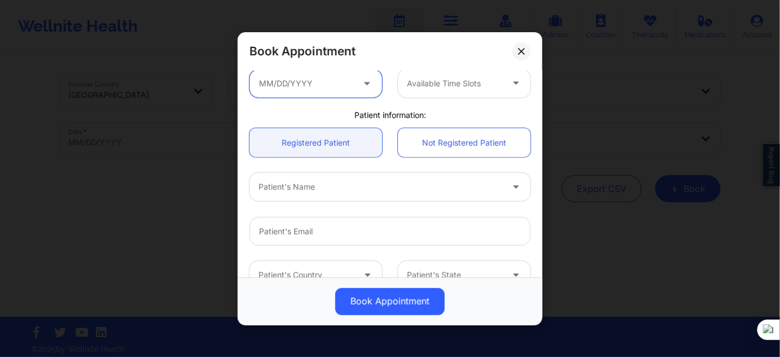
click at [323, 86] on input "text" at bounding box center [315, 83] width 133 height 28
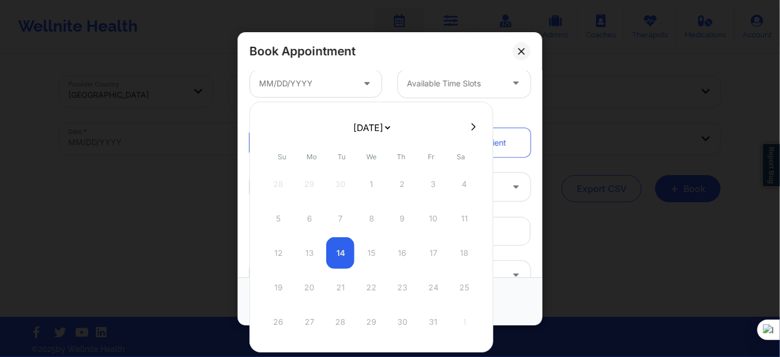
click at [388, 127] on select "October 2025 November 2025 December 2025 January 2026 February 2026 March 2026 …" at bounding box center [371, 127] width 41 height 23
select select "2026-0"
click at [307, 218] on div "5" at bounding box center [309, 219] width 28 height 32
type input "01/05/2026"
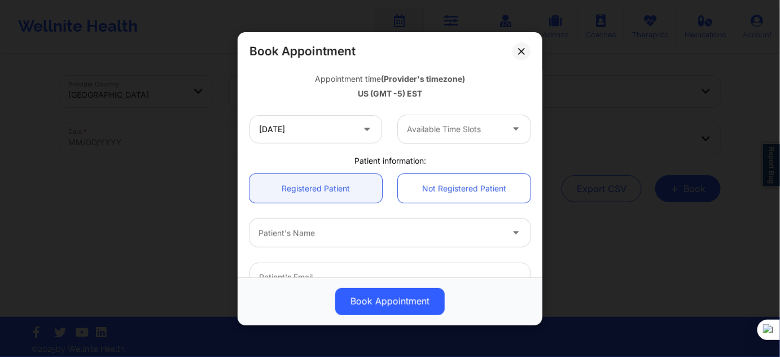
scroll to position [251, 0]
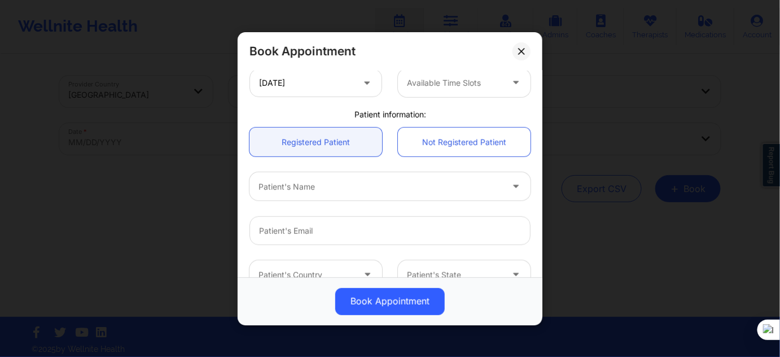
click at [376, 194] on div "Patient's Name" at bounding box center [376, 186] width 254 height 28
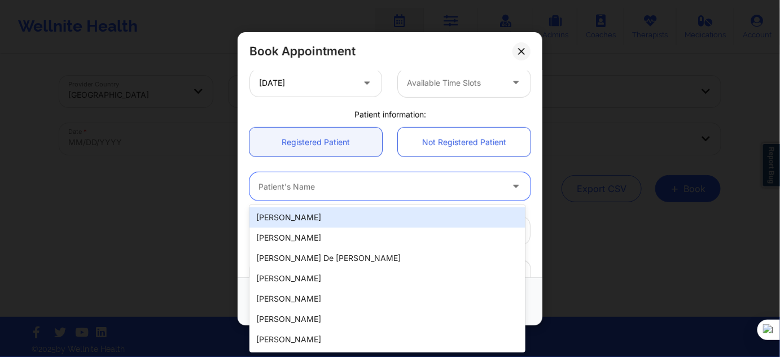
paste input "Zoe Estevez"
type input "Zoe Estevez"
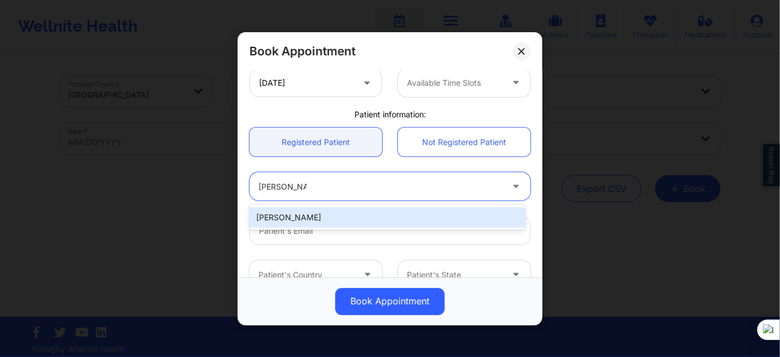
click at [341, 214] on div "Zoe Estevez" at bounding box center [387, 217] width 276 height 20
type input "zestevez5@icloud.com"
type input "+19542581744"
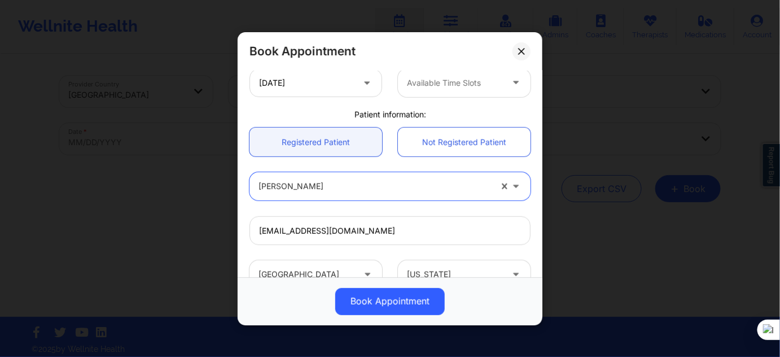
click at [447, 94] on div "Available Time Slots" at bounding box center [450, 82] width 105 height 28
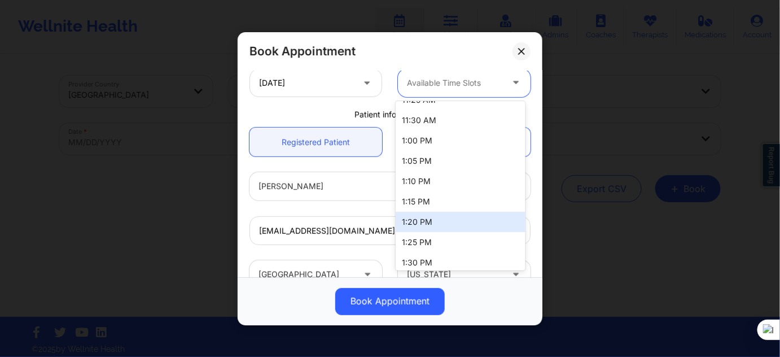
scroll to position [307, 0]
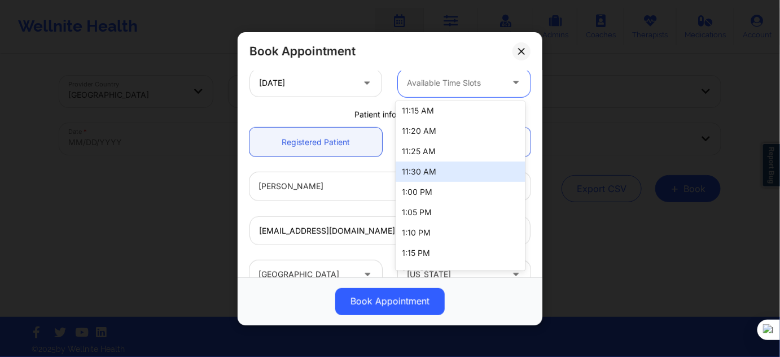
click at [320, 118] on div "Patient information:" at bounding box center [389, 113] width 297 height 11
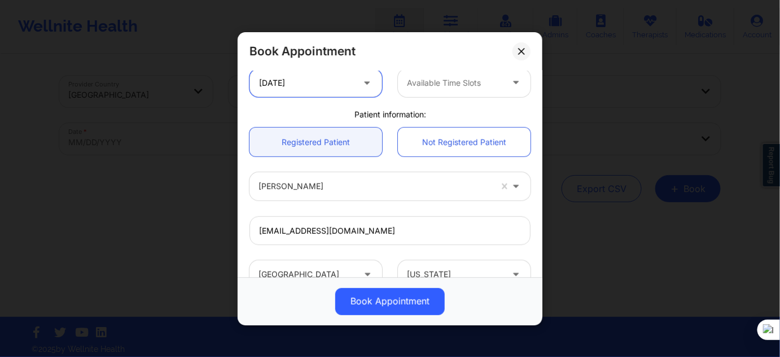
click at [329, 85] on input "01/05/2026" at bounding box center [315, 82] width 133 height 28
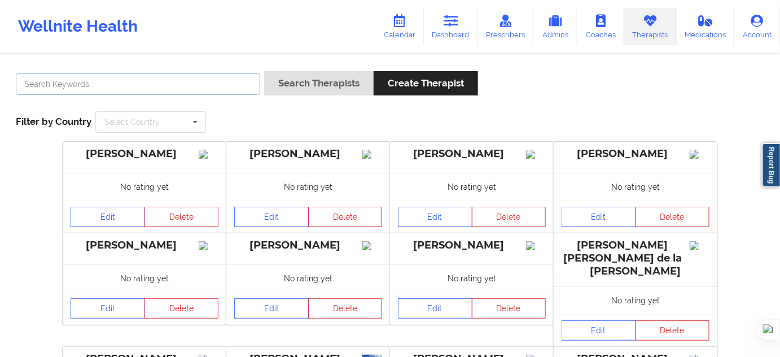
click at [205, 85] on input "text" at bounding box center [138, 83] width 244 height 21
type input "Virginia Gibala"
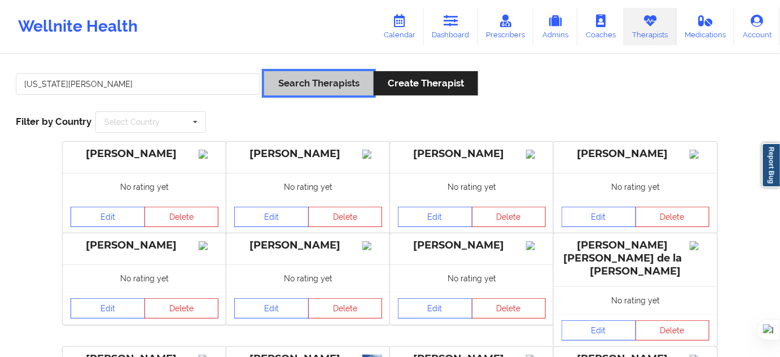
click at [294, 87] on button "Search Therapists" at bounding box center [318, 83] width 109 height 24
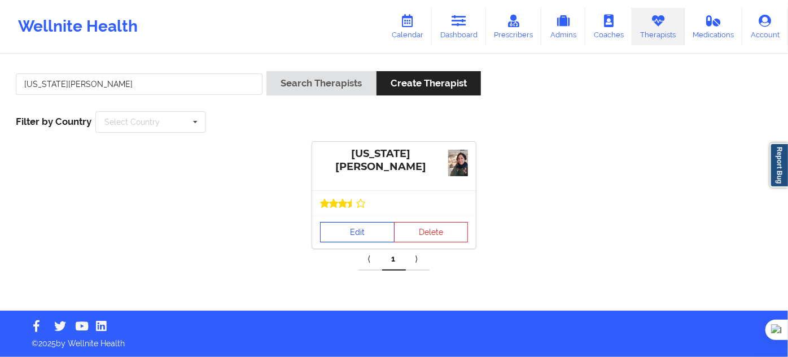
click at [338, 227] on link "Edit" at bounding box center [357, 232] width 74 height 20
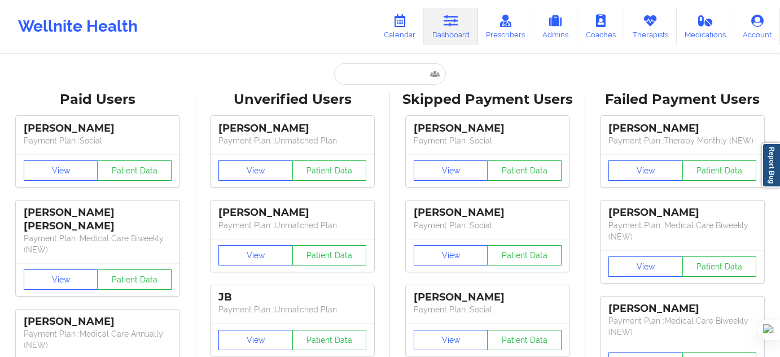
click at [363, 78] on input "text" at bounding box center [390, 73] width 112 height 21
type input "california client"
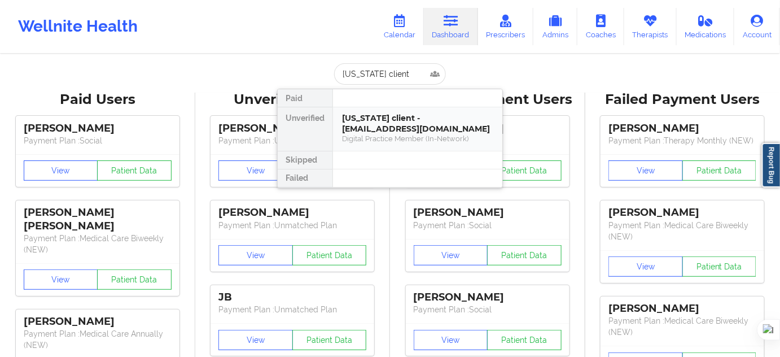
click at [384, 116] on div "california client - californiaclient@yopmail.com" at bounding box center [417, 123] width 151 height 21
